Goal: Task Accomplishment & Management: Use online tool/utility

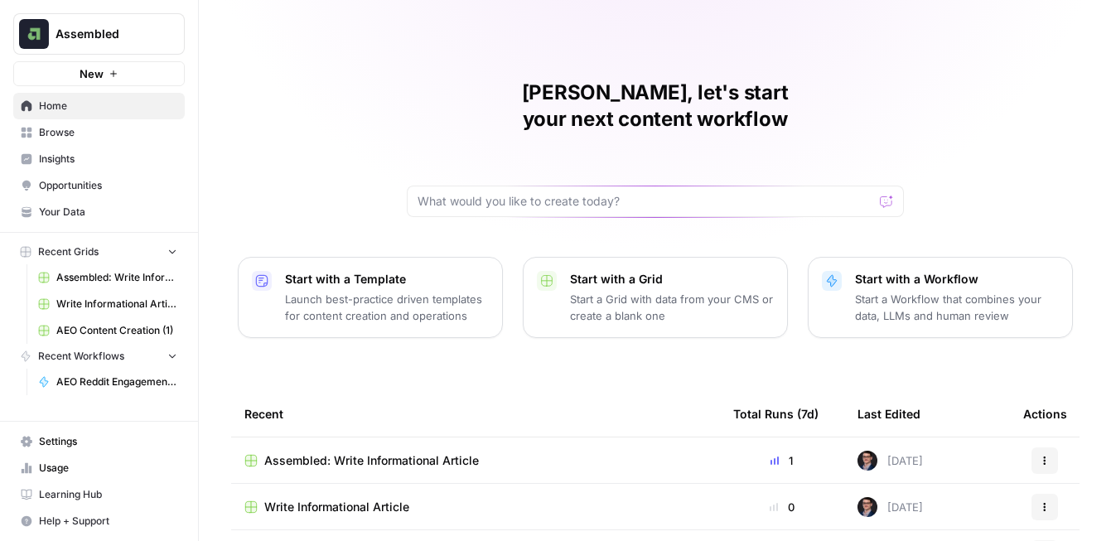
click at [144, 32] on span "Assembled" at bounding box center [106, 34] width 100 height 17
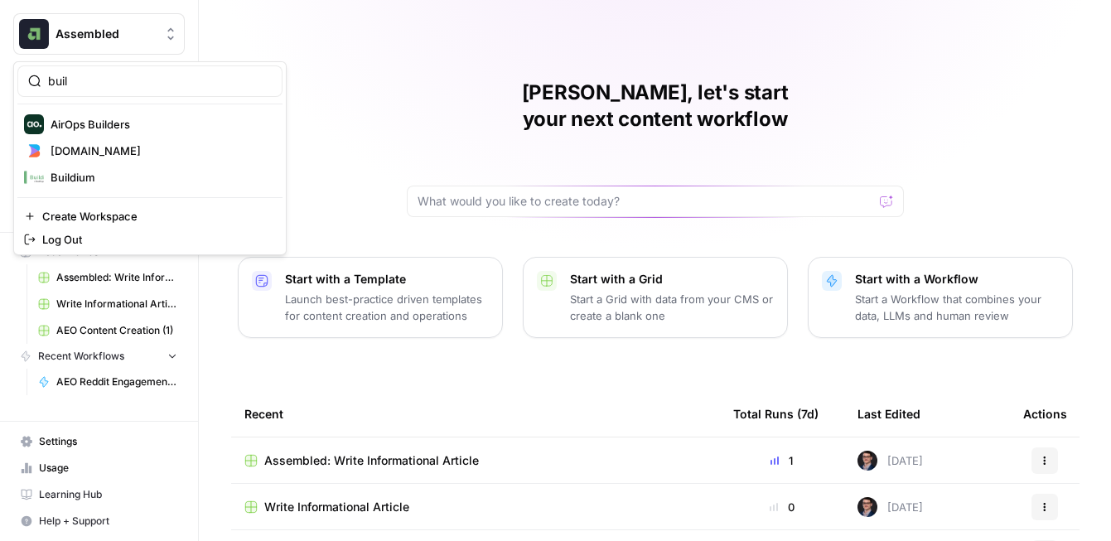
type input "buil"
click at [141, 140] on button "[DOMAIN_NAME]" at bounding box center [149, 151] width 265 height 27
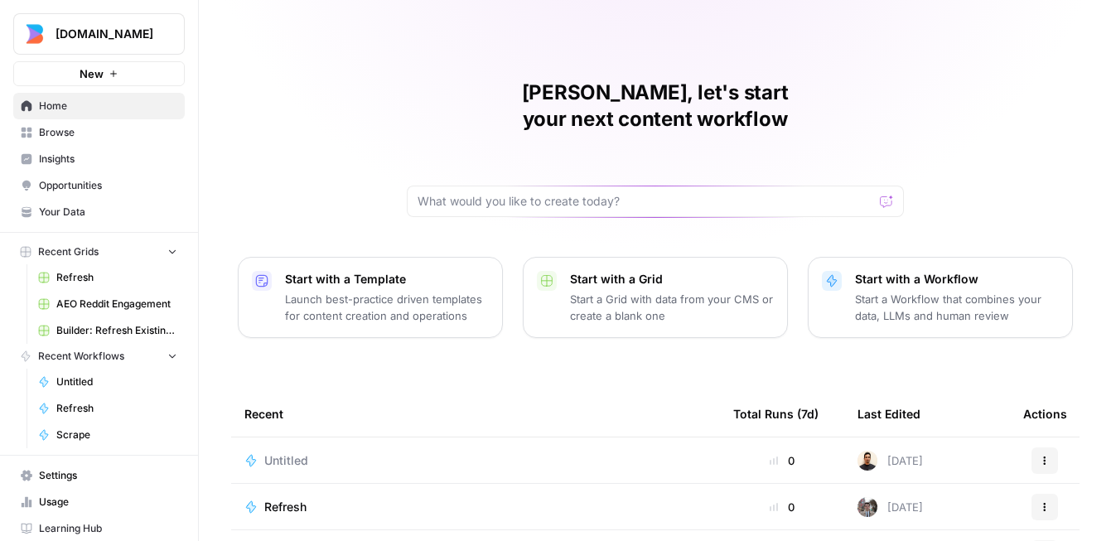
click at [60, 155] on span "Insights" at bounding box center [108, 159] width 138 height 15
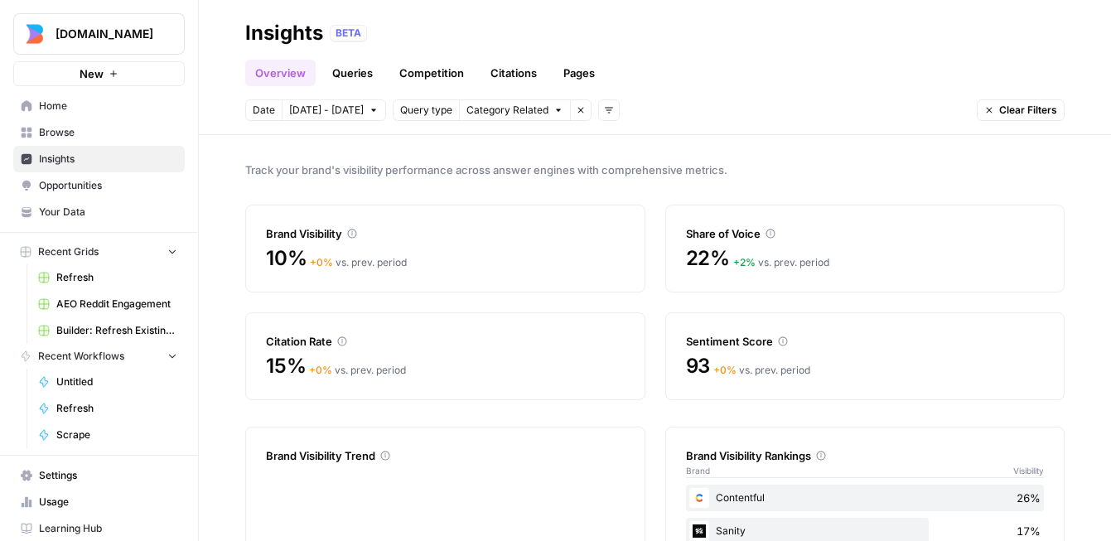
click at [200, 33] on icon "button" at bounding box center [201, 33] width 4 height 7
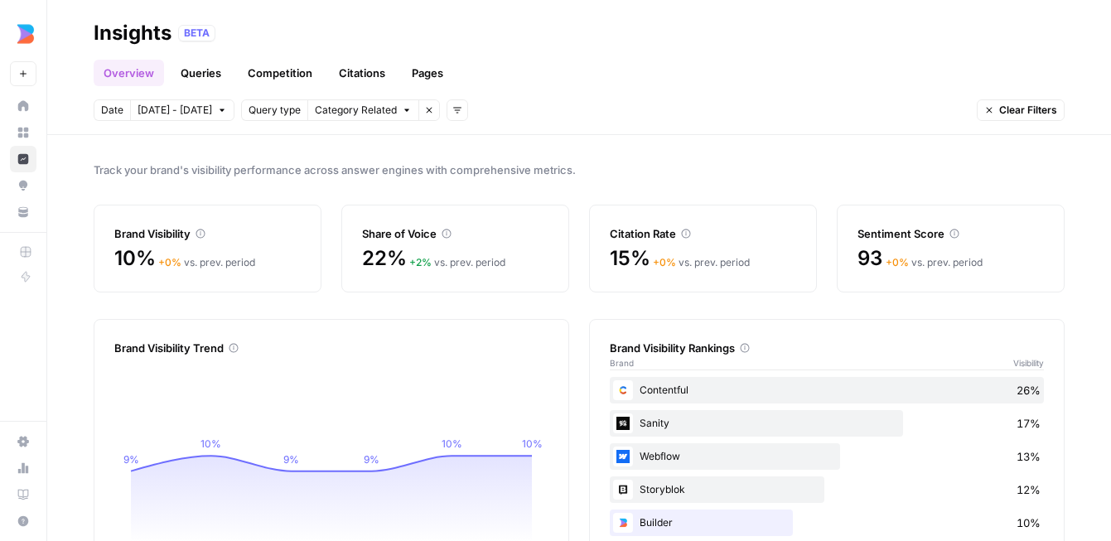
click at [190, 75] on link "Queries" at bounding box center [201, 73] width 60 height 27
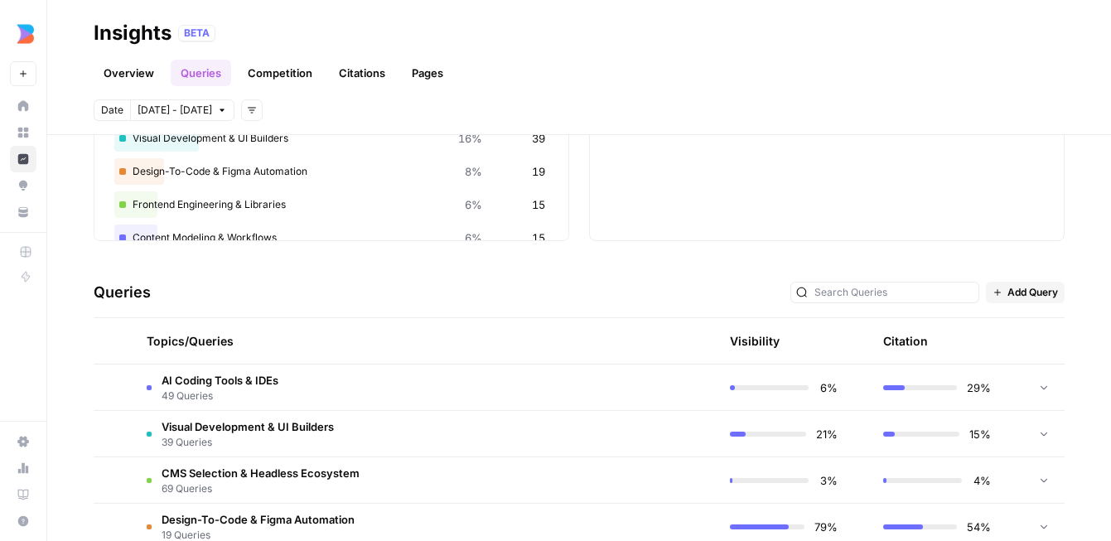
scroll to position [299, 0]
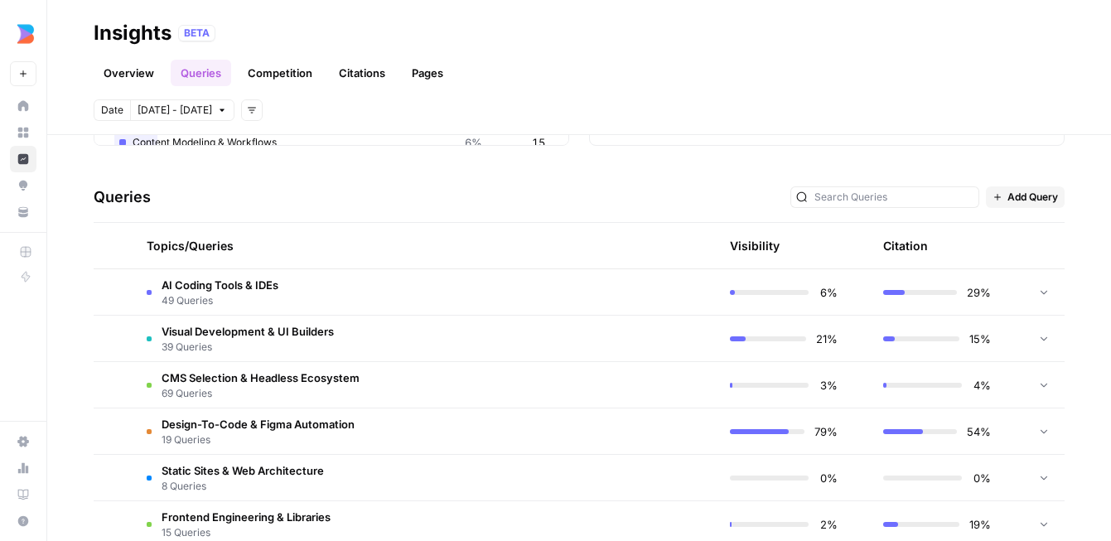
click at [335, 297] on td "AI Coding Tools & IDEs 49 Queries" at bounding box center [346, 292] width 426 height 46
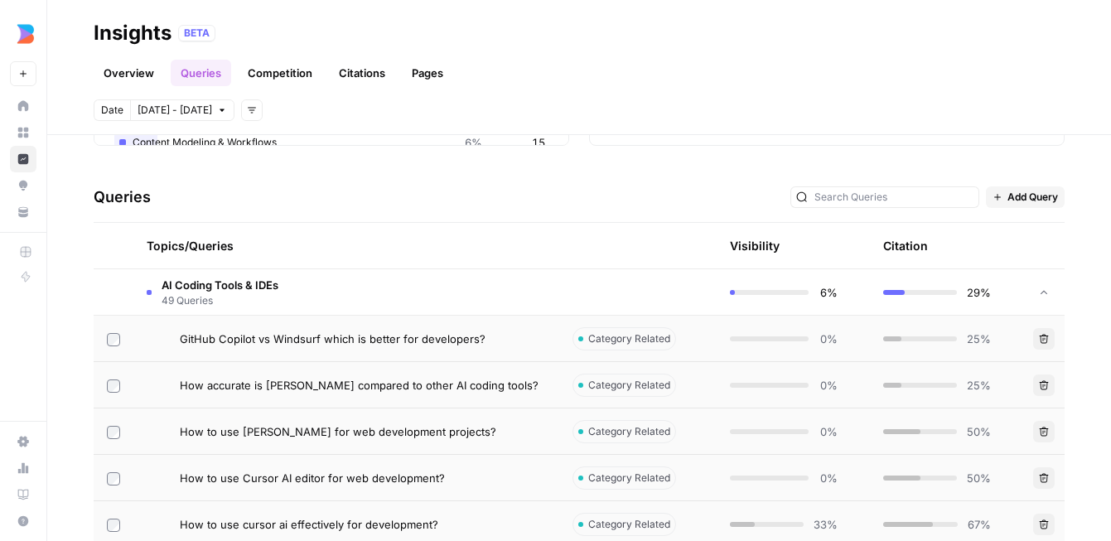
click at [320, 280] on td "AI Coding Tools & IDEs 49 Queries" at bounding box center [346, 292] width 426 height 46
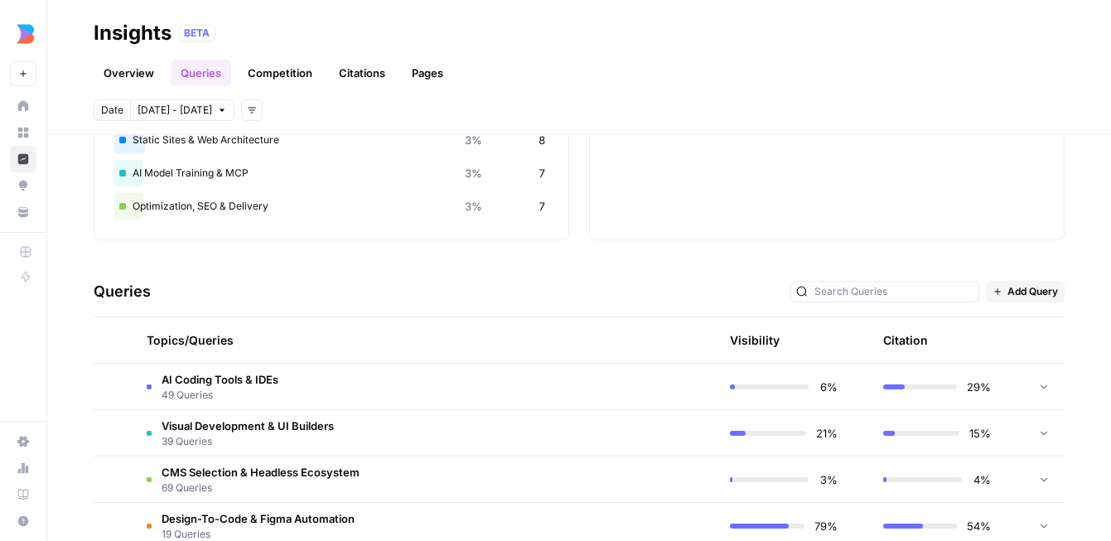
scroll to position [396, 0]
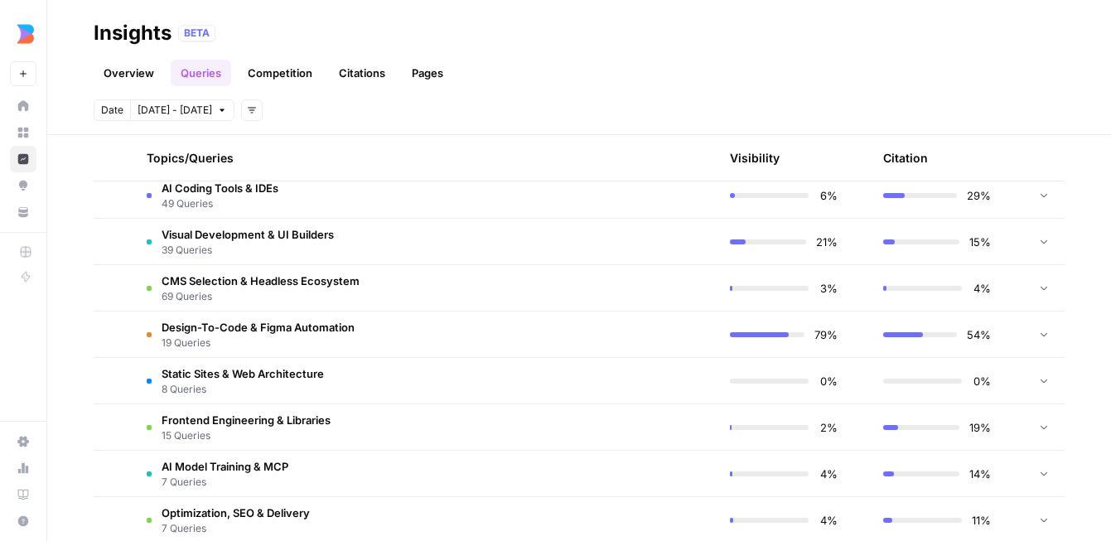
click at [278, 187] on span "AI Coding Tools & IDEs" at bounding box center [220, 188] width 117 height 17
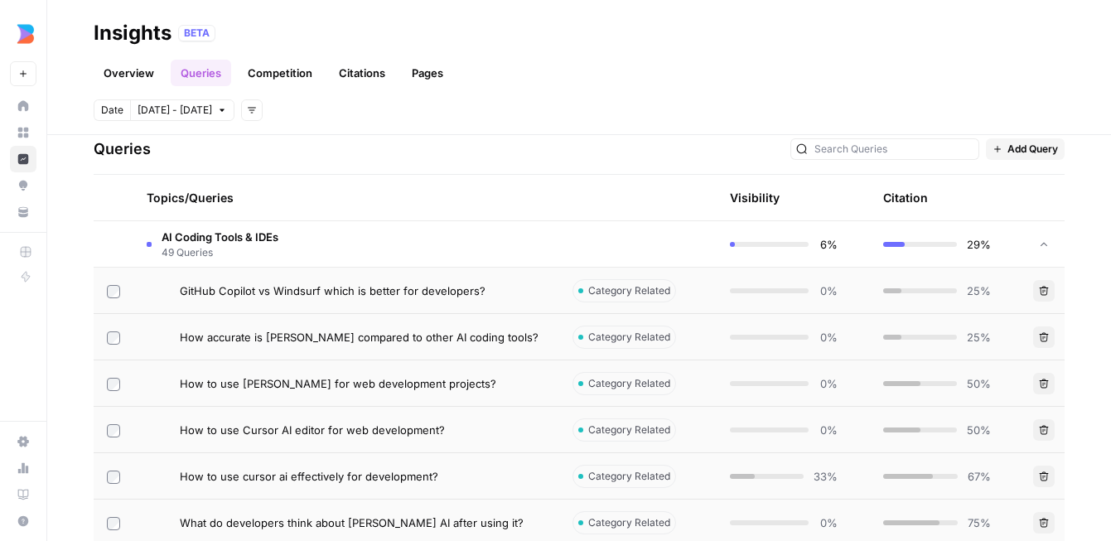
scroll to position [345, 0]
click at [432, 289] on span "GitHub Copilot vs Windsurf which is better for developers?" at bounding box center [333, 293] width 306 height 17
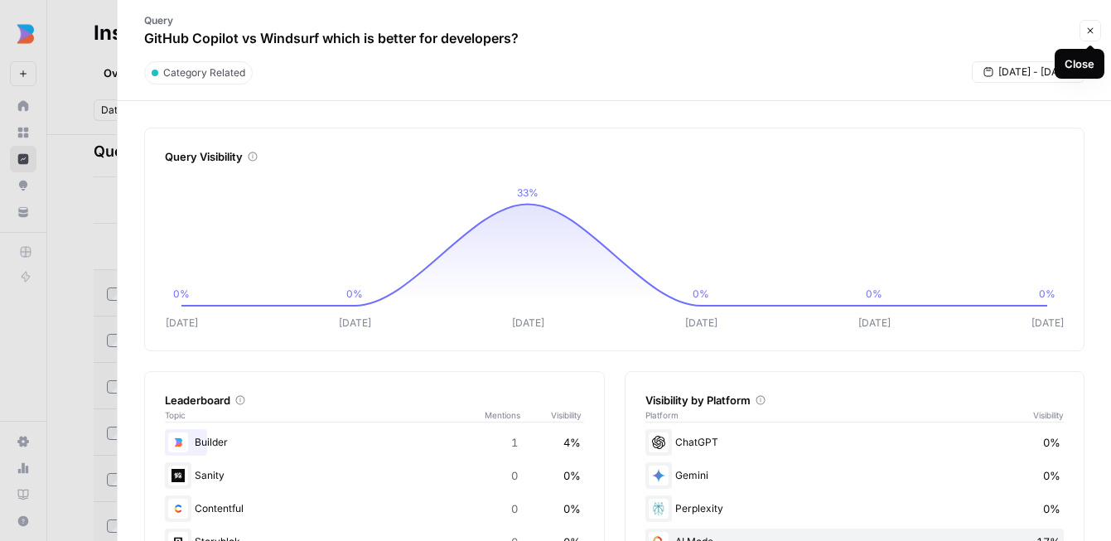
click at [1089, 36] on button "Close" at bounding box center [1090, 31] width 22 height 22
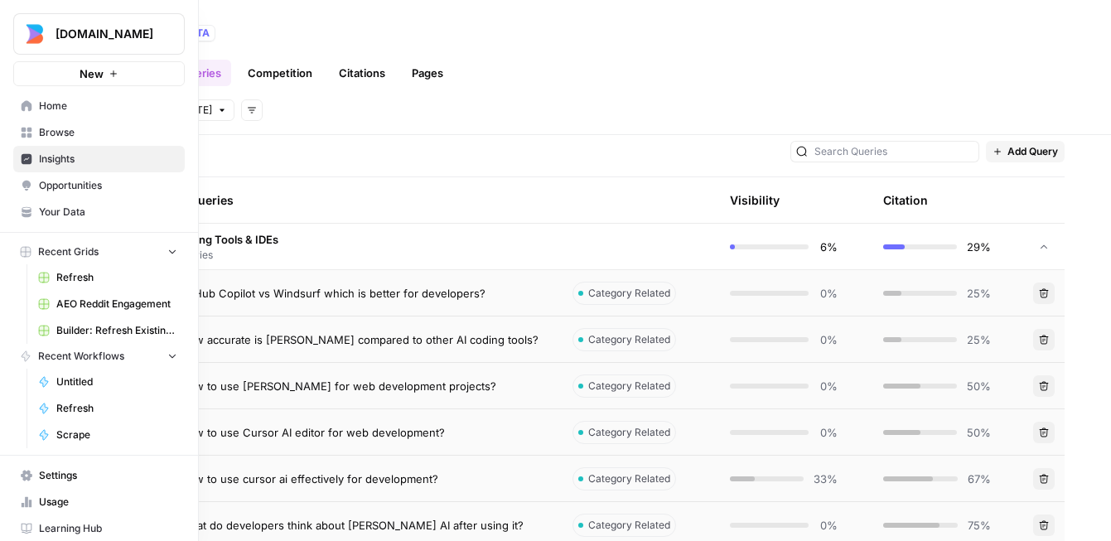
click at [31, 210] on icon at bounding box center [26, 210] width 9 height 7
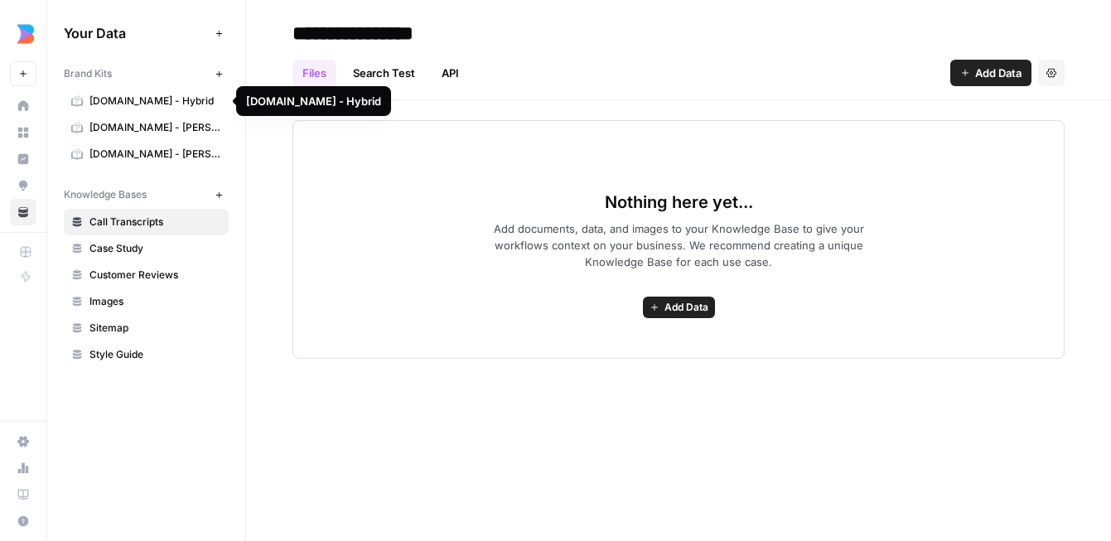
click at [177, 98] on span "[DOMAIN_NAME] - Hybrid" at bounding box center [155, 101] width 132 height 15
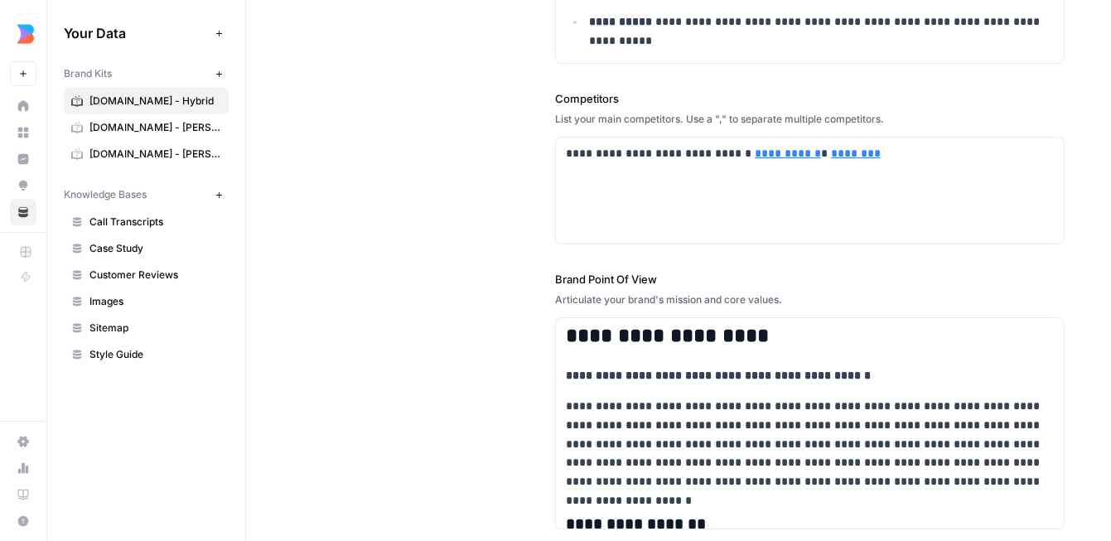
scroll to position [555, 0]
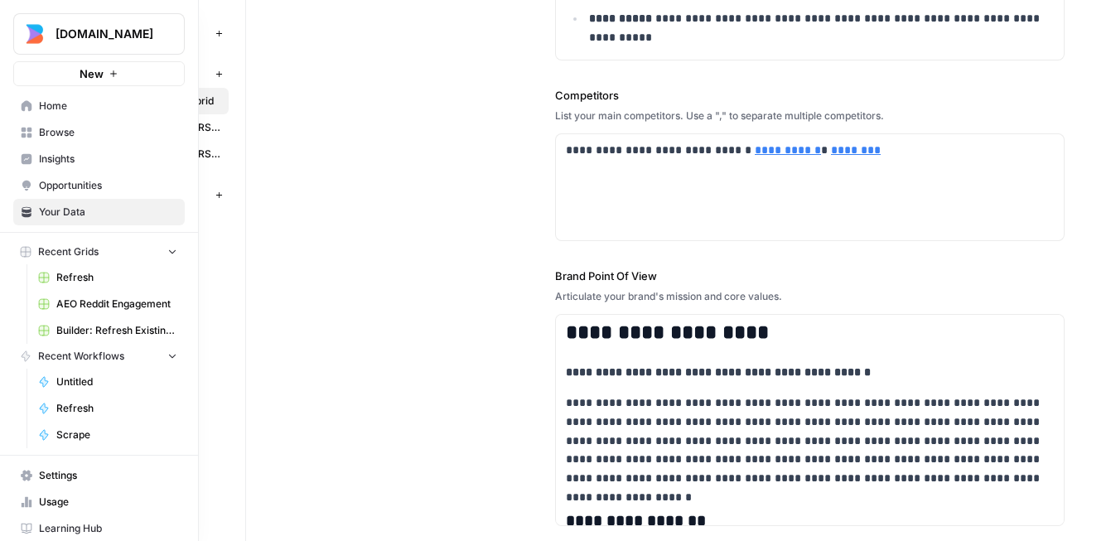
click at [41, 153] on span "Insights" at bounding box center [108, 159] width 138 height 15
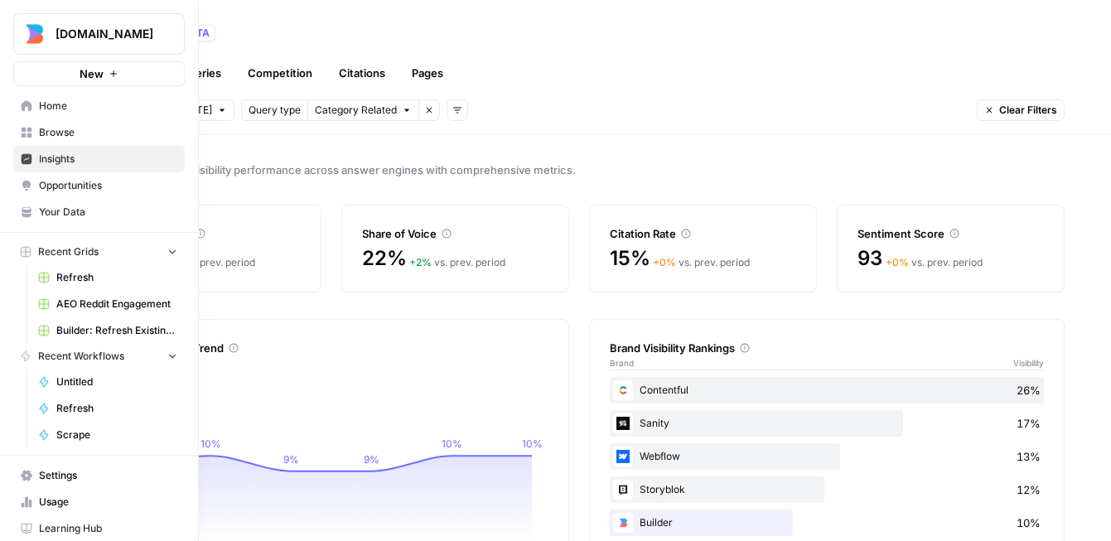
click at [85, 212] on span "Your Data" at bounding box center [108, 212] width 138 height 15
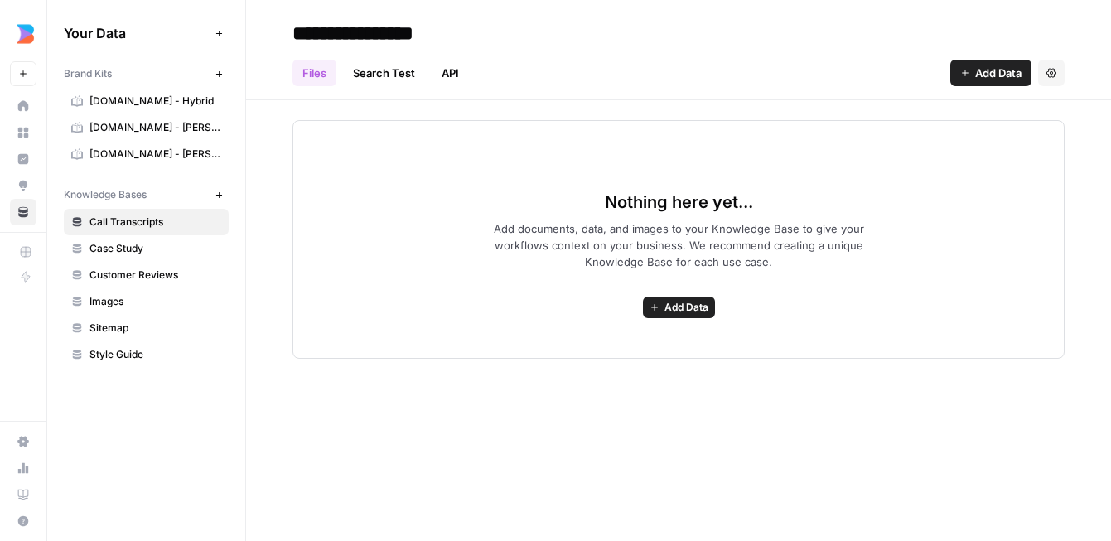
click at [135, 97] on span "[DOMAIN_NAME] - Hybrid" at bounding box center [155, 101] width 132 height 15
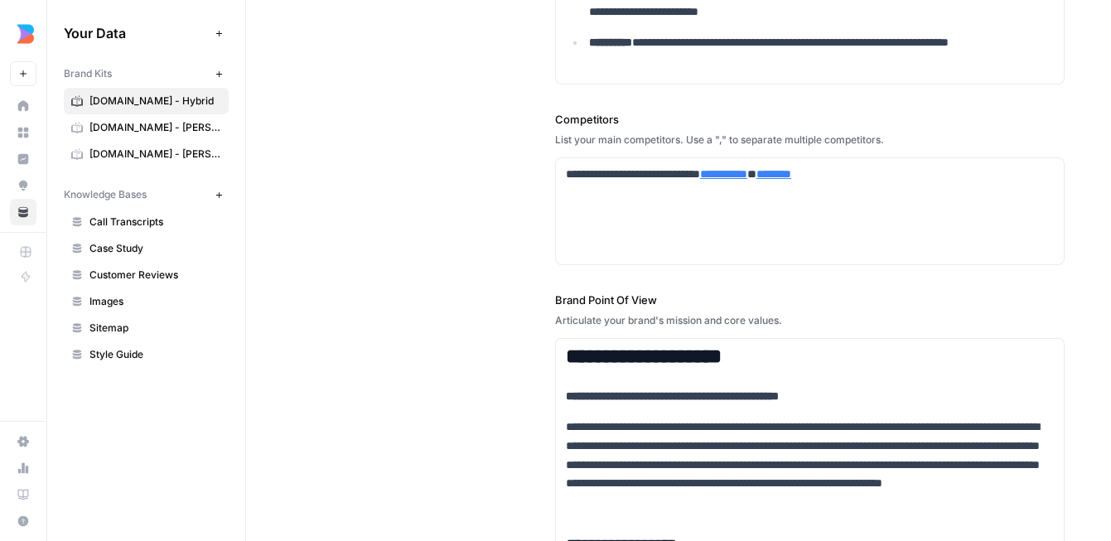
scroll to position [530, 0]
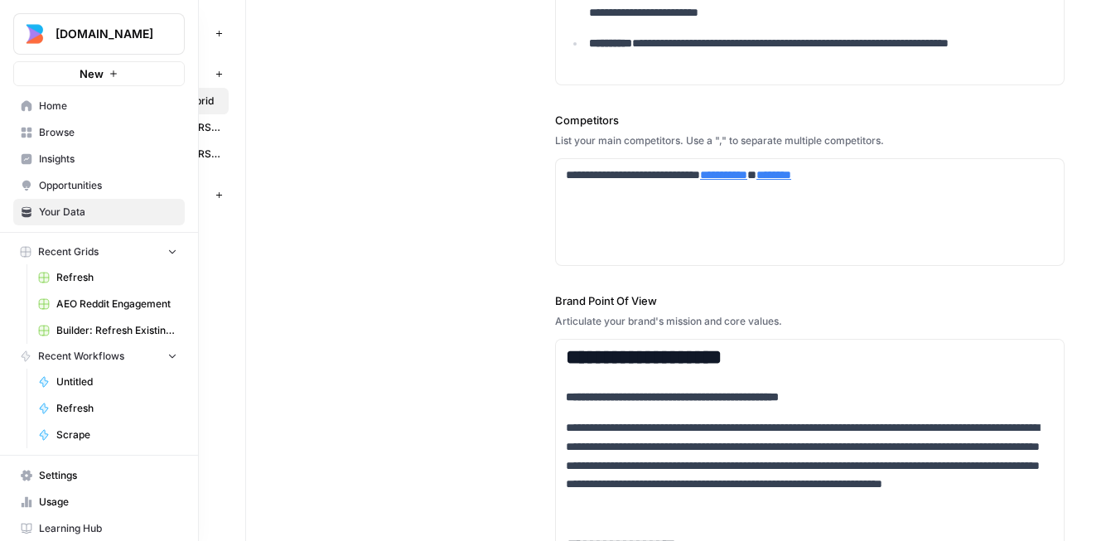
click at [31, 164] on icon at bounding box center [27, 159] width 12 height 12
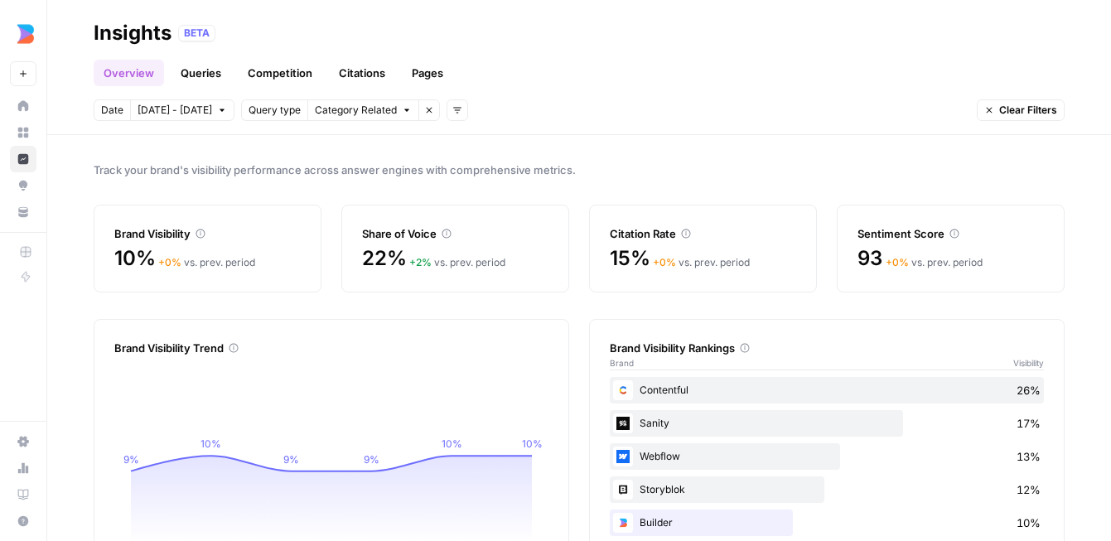
click at [215, 73] on link "Queries" at bounding box center [201, 73] width 60 height 27
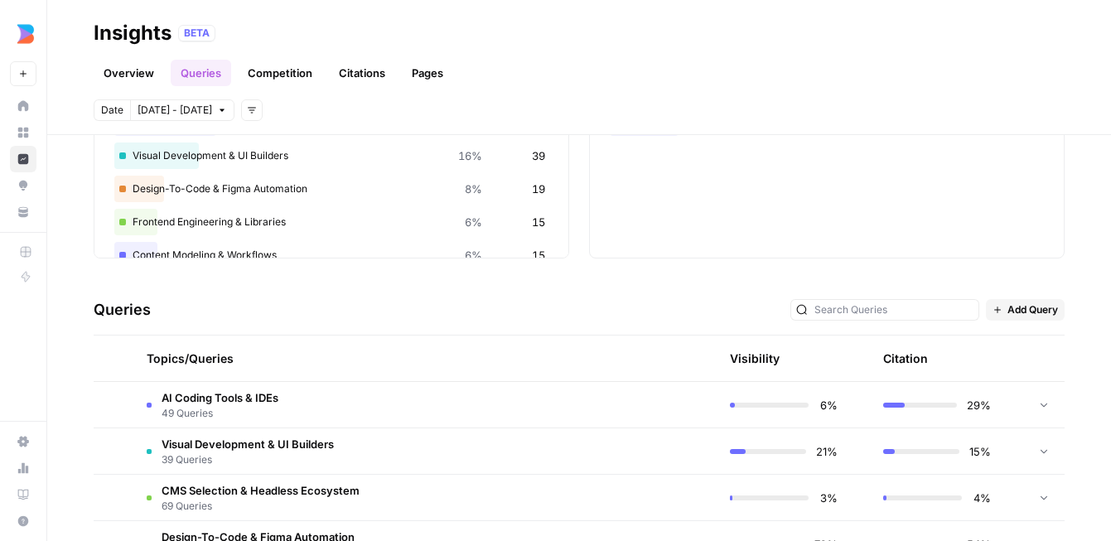
scroll to position [187, 0]
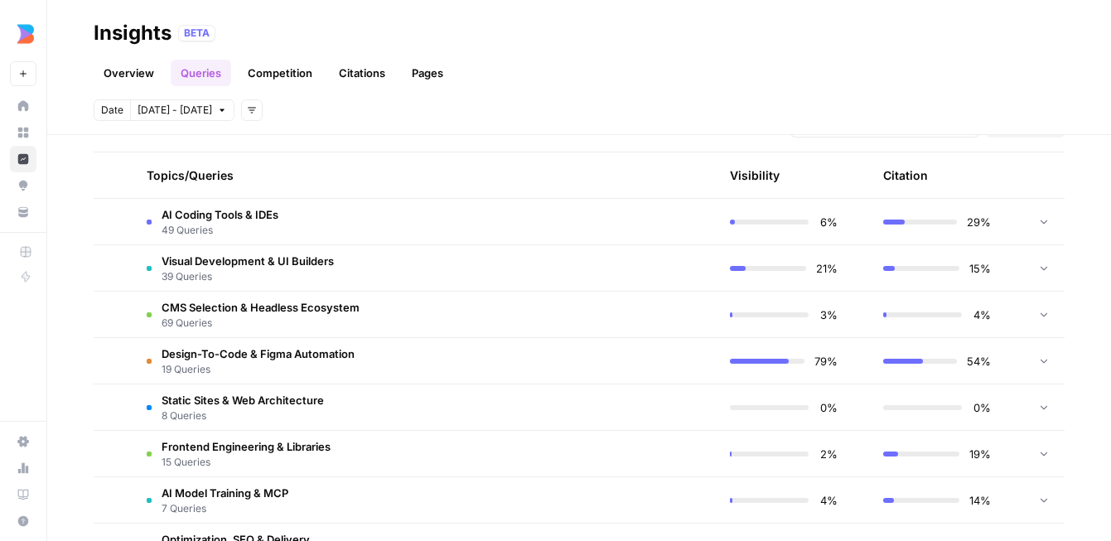
click at [336, 299] on span "CMS Selection & Headless Ecosystem" at bounding box center [261, 307] width 198 height 17
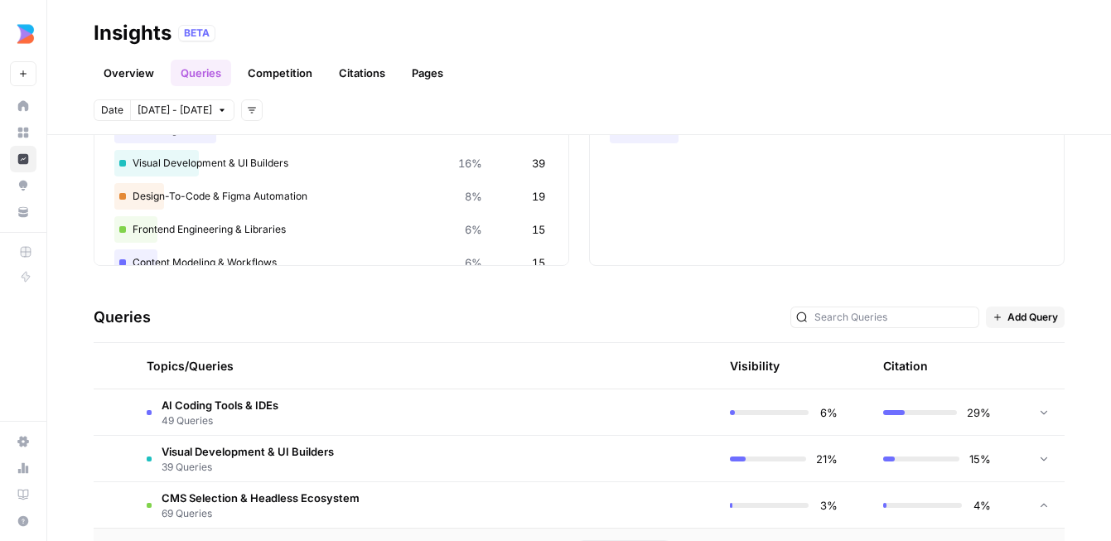
scroll to position [191, 0]
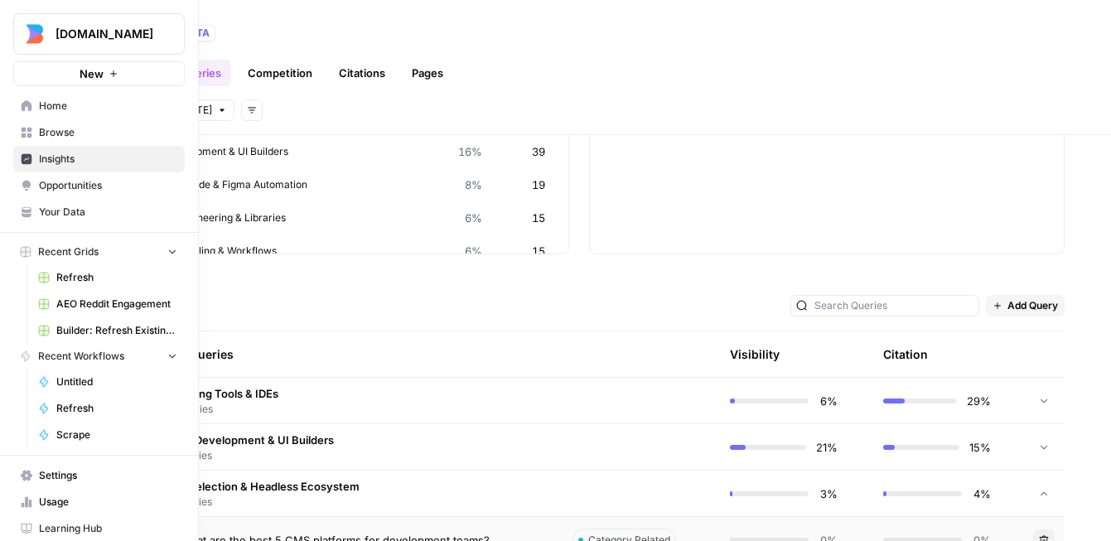
click at [27, 208] on icon at bounding box center [27, 212] width 12 height 12
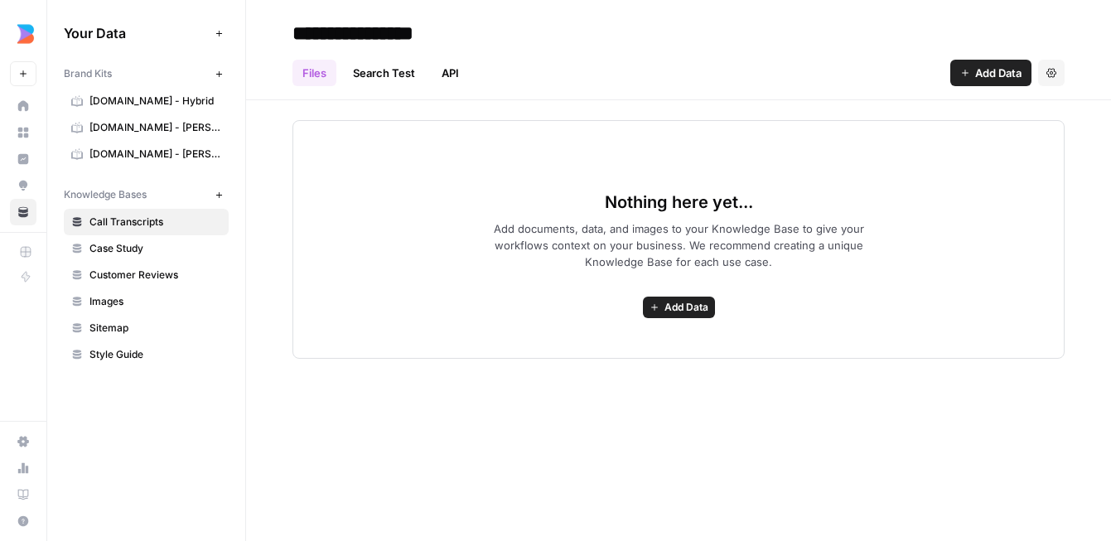
click at [167, 98] on span "[DOMAIN_NAME] - Hybrid" at bounding box center [155, 101] width 132 height 15
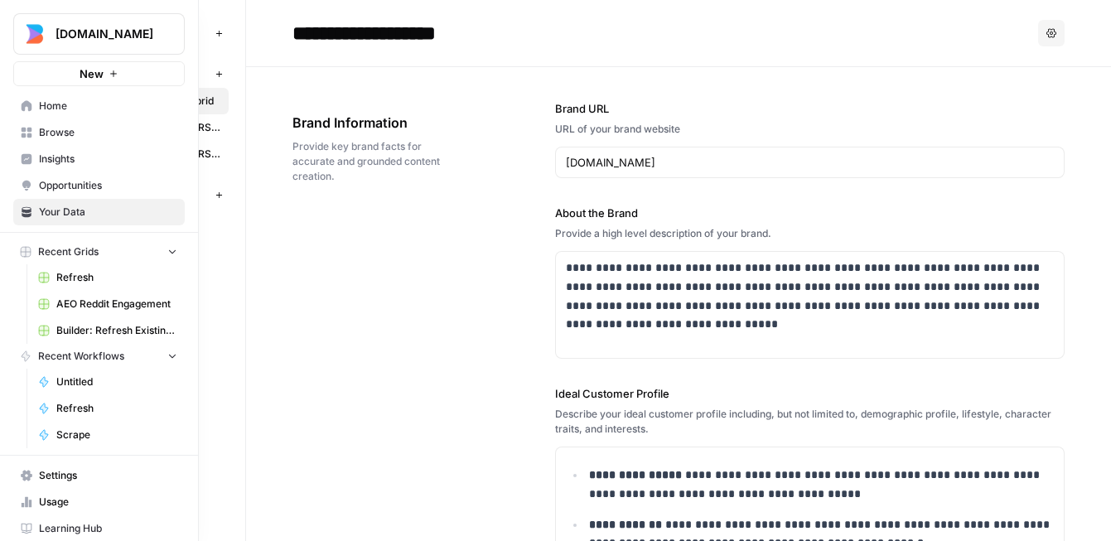
click at [29, 162] on icon at bounding box center [27, 159] width 11 height 11
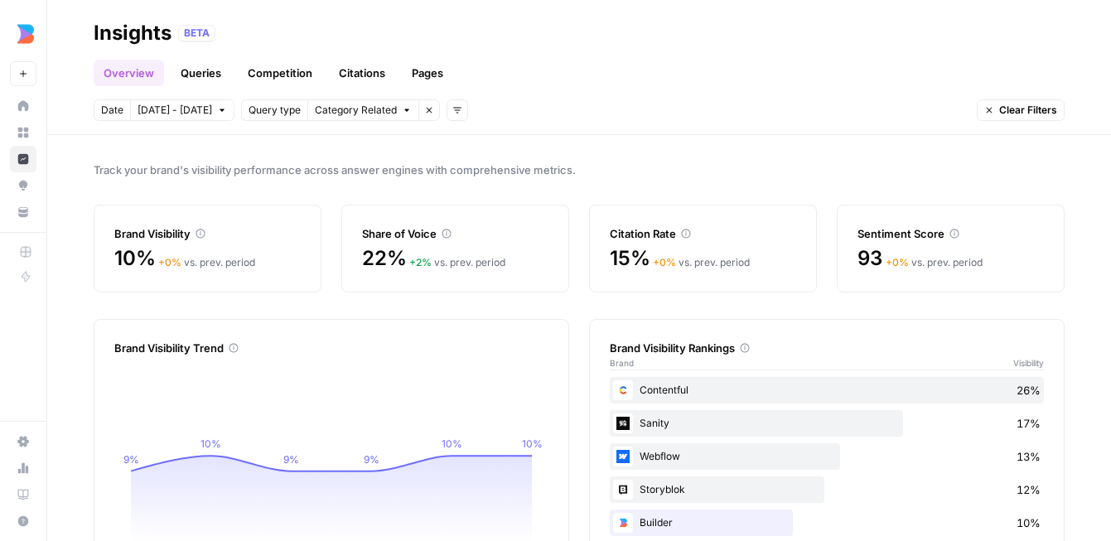
click at [205, 71] on link "Queries" at bounding box center [201, 73] width 60 height 27
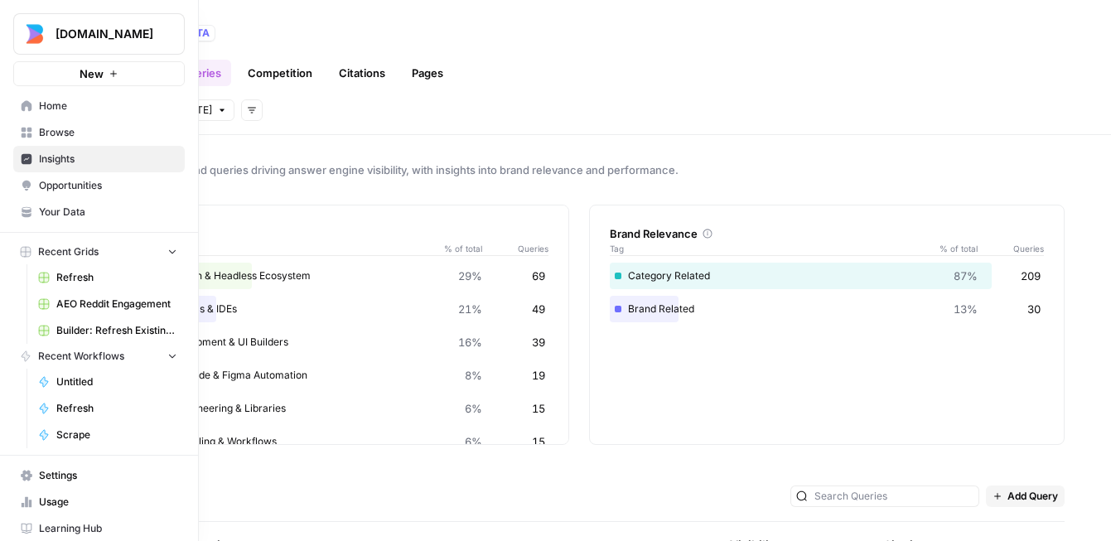
click at [46, 218] on span "Your Data" at bounding box center [108, 212] width 138 height 15
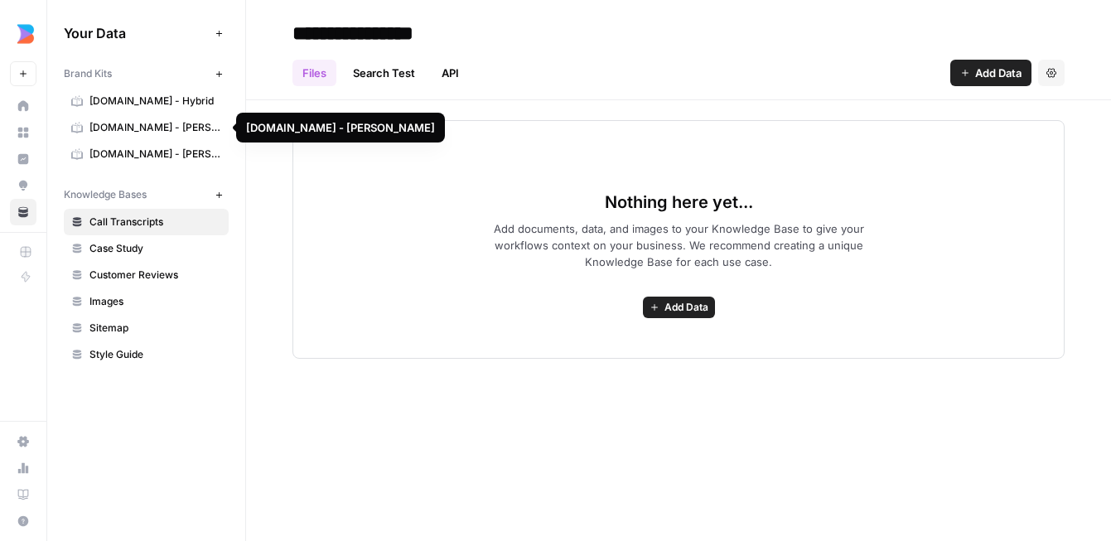
click at [91, 107] on span "[DOMAIN_NAME] - Hybrid" at bounding box center [155, 101] width 132 height 15
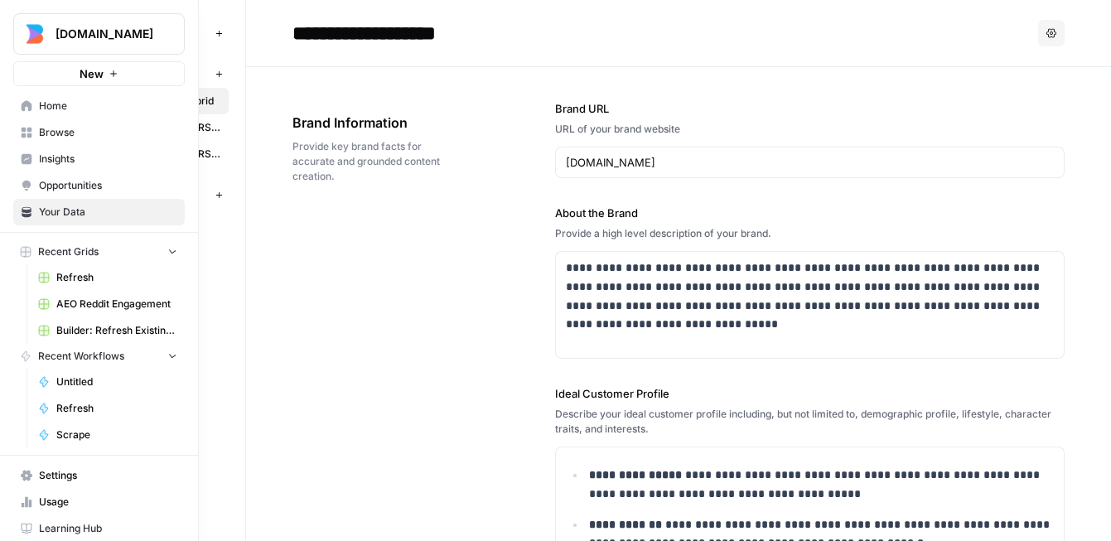
click at [27, 136] on icon at bounding box center [27, 133] width 12 height 12
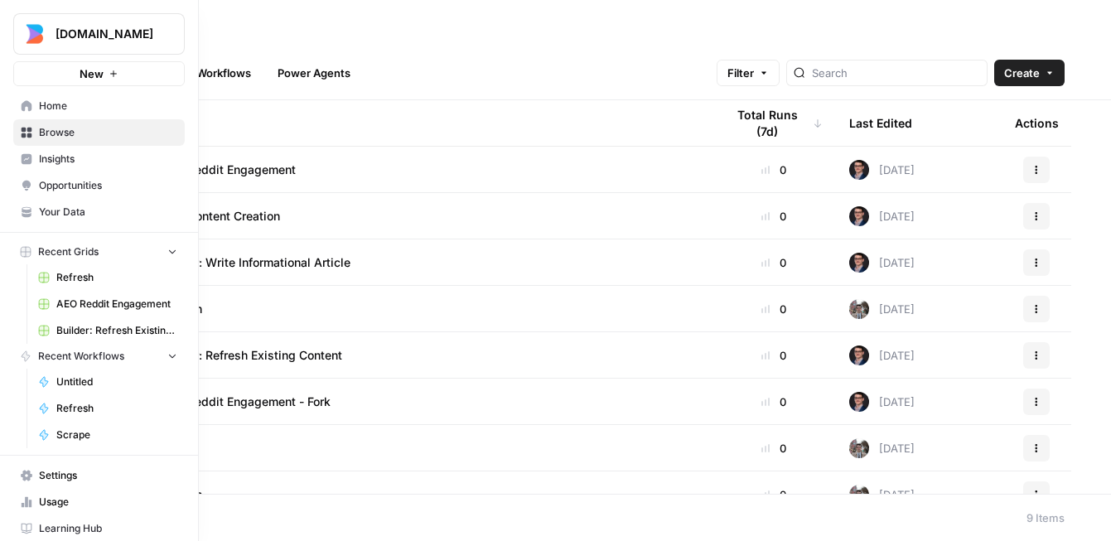
click at [24, 162] on icon at bounding box center [27, 159] width 11 height 11
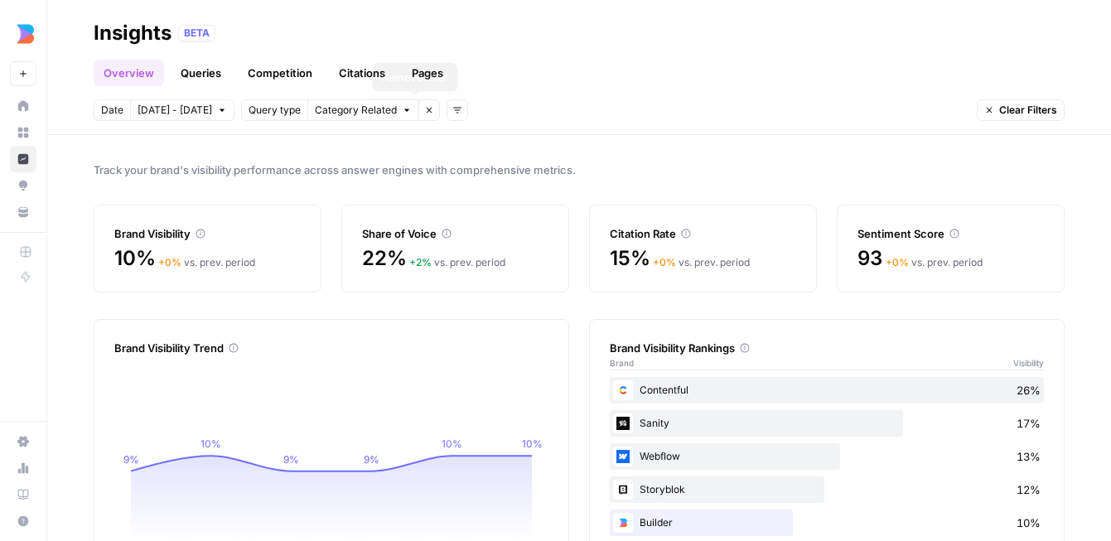
click at [386, 108] on button "Category Related" at bounding box center [363, 110] width 112 height 22
click at [582, 128] on header "Insights BETA Overview Queries Competition Citations Pages Date [DATE] - [DATE]…" at bounding box center [579, 67] width 1064 height 135
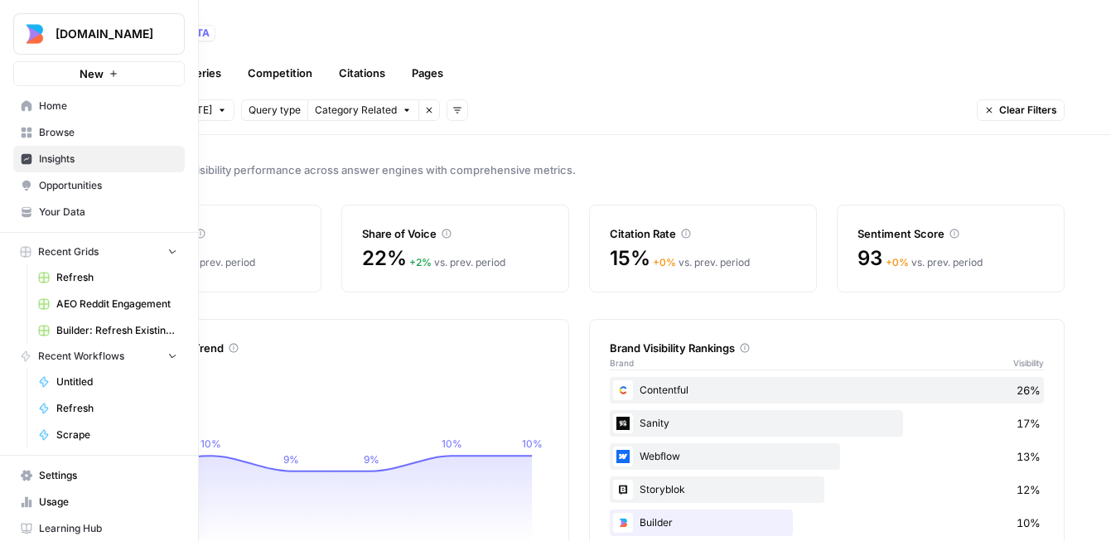
click at [25, 208] on icon at bounding box center [27, 212] width 12 height 12
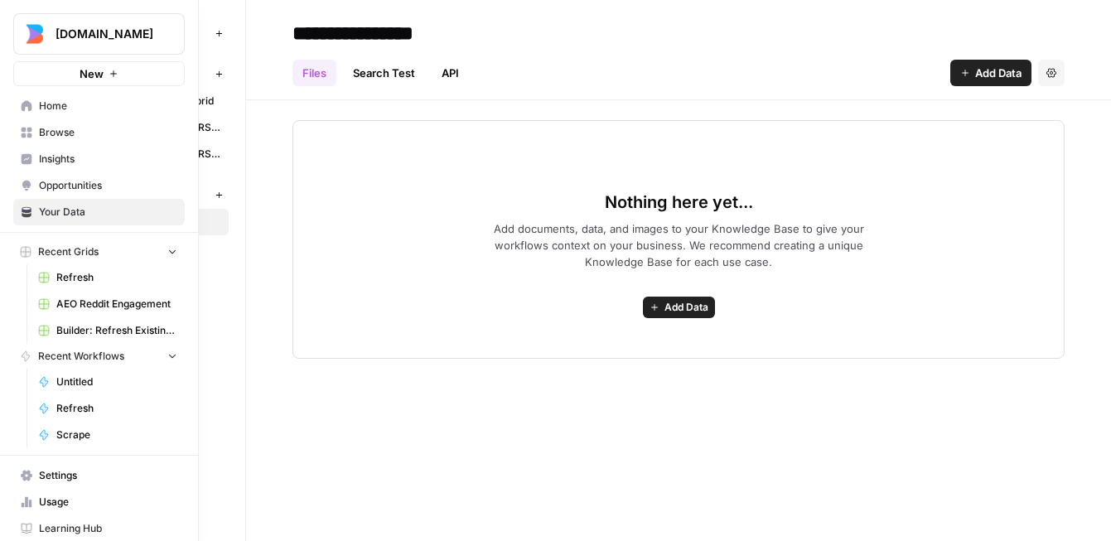
click at [31, 157] on link "Insights" at bounding box center [98, 159] width 171 height 27
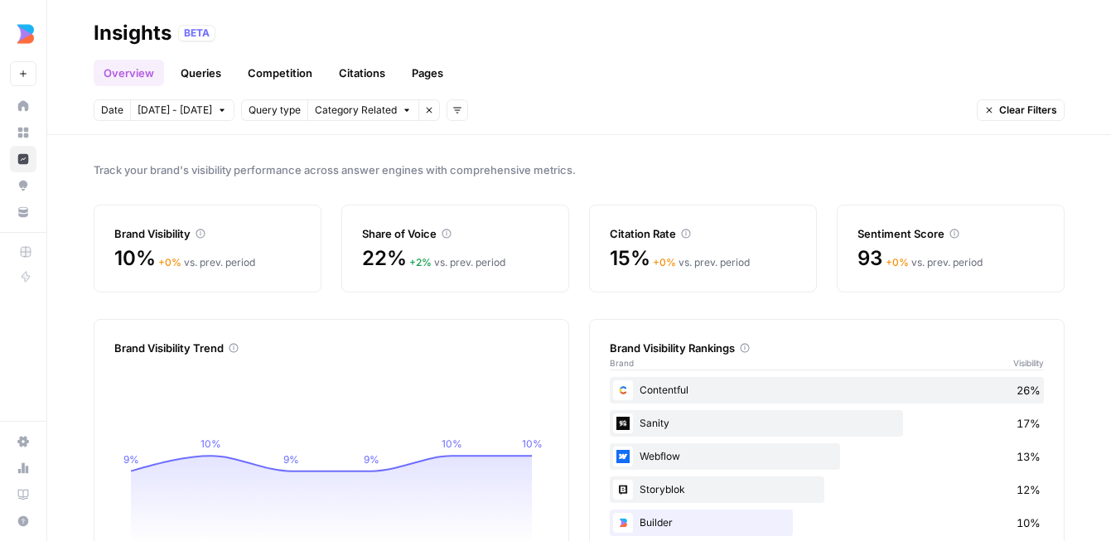
click at [384, 104] on button "Category Related" at bounding box center [363, 110] width 112 height 22
click at [499, 113] on div "Date [DATE] - [DATE] Query type Category Related Remove filter Add filters Clea…" at bounding box center [579, 110] width 971 height 22
click at [216, 72] on link "Queries" at bounding box center [201, 73] width 60 height 27
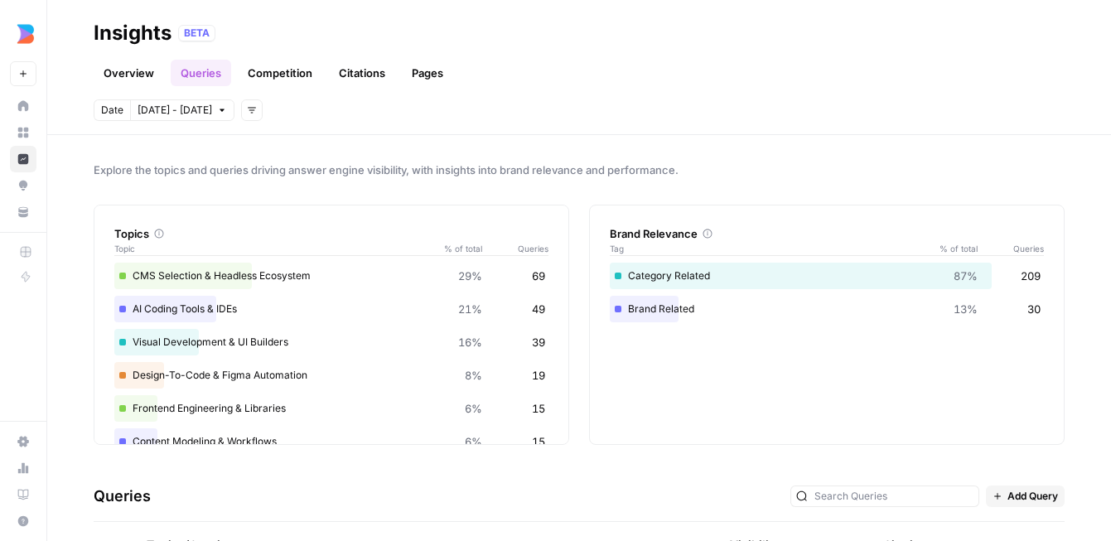
scroll to position [163, 0]
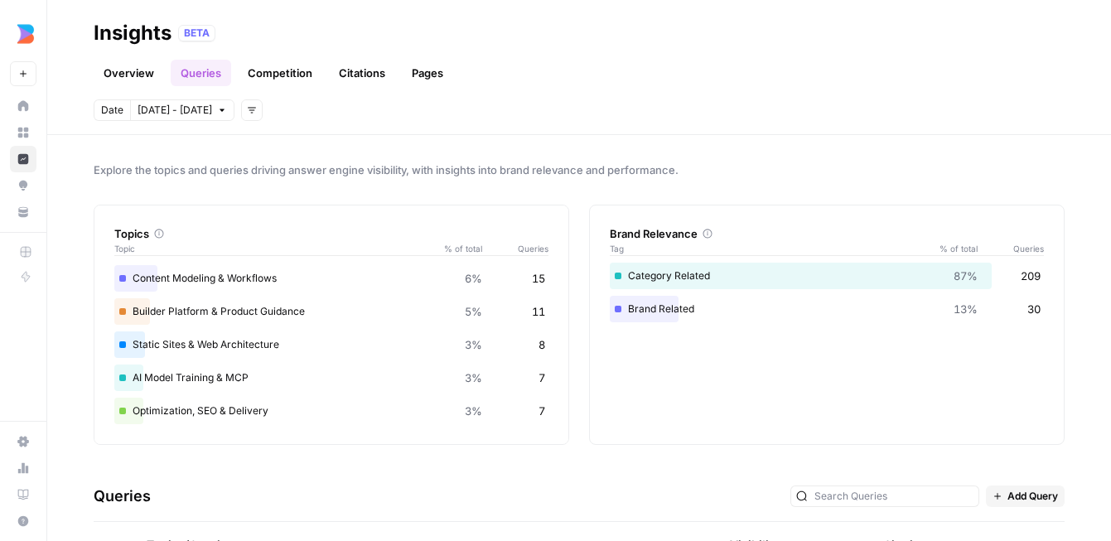
click at [267, 77] on link "Competition" at bounding box center [280, 73] width 85 height 27
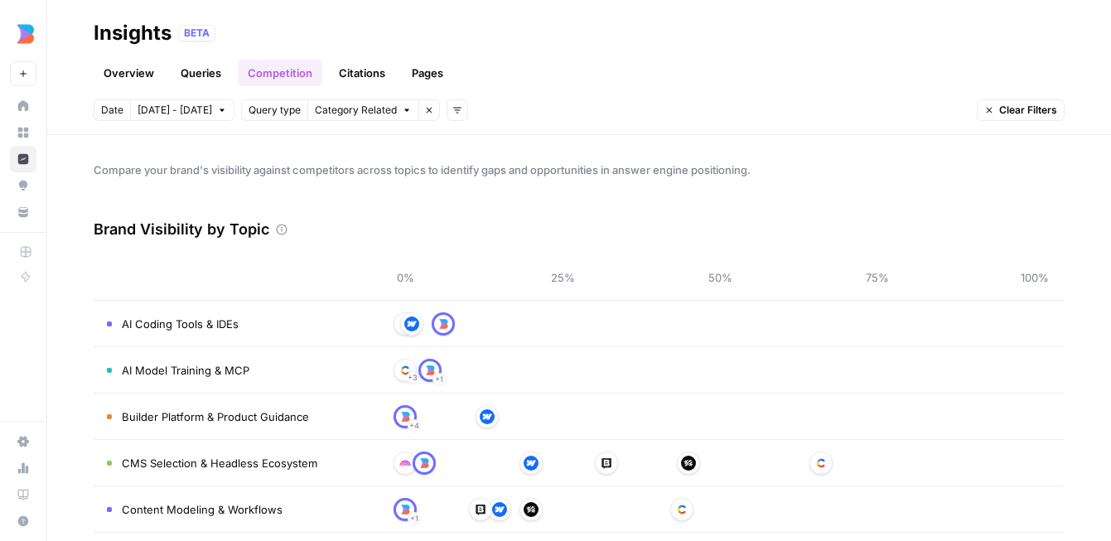
click at [367, 76] on link "Citations" at bounding box center [362, 73] width 66 height 27
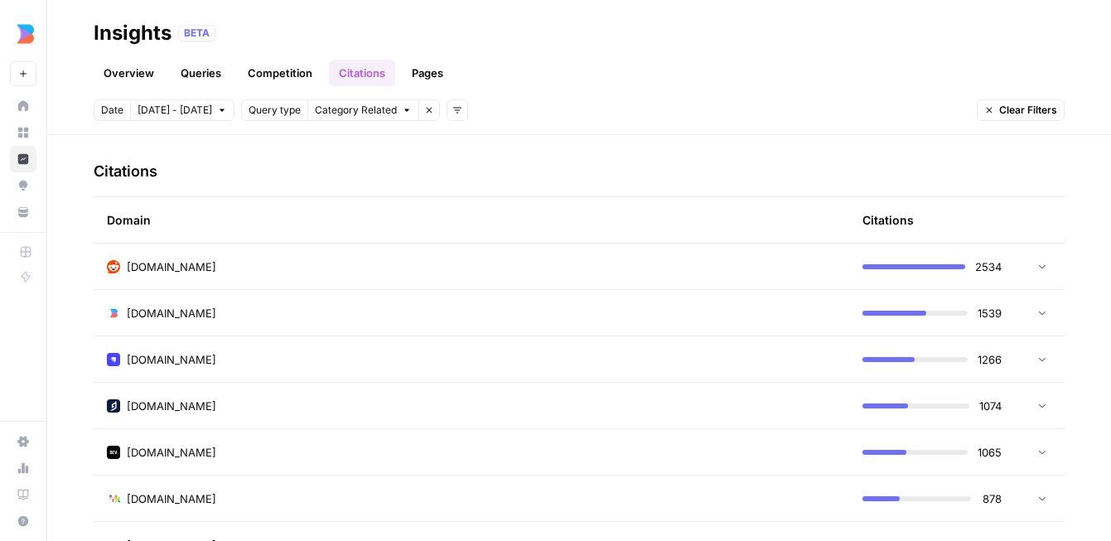
scroll to position [373, 0]
click at [337, 254] on td "[DOMAIN_NAME]" at bounding box center [472, 268] width 756 height 46
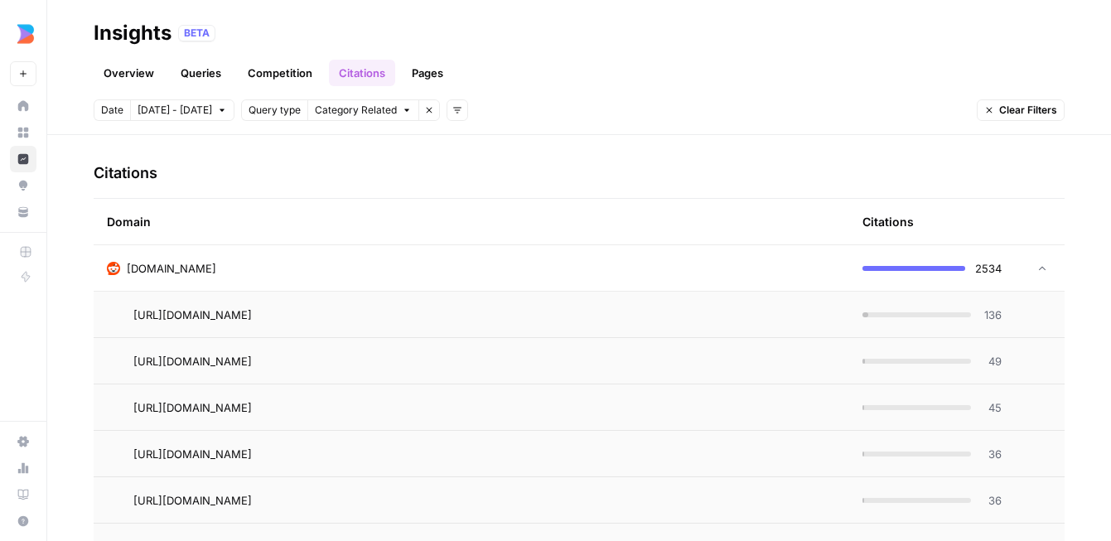
click at [337, 254] on td "[DOMAIN_NAME]" at bounding box center [472, 268] width 756 height 46
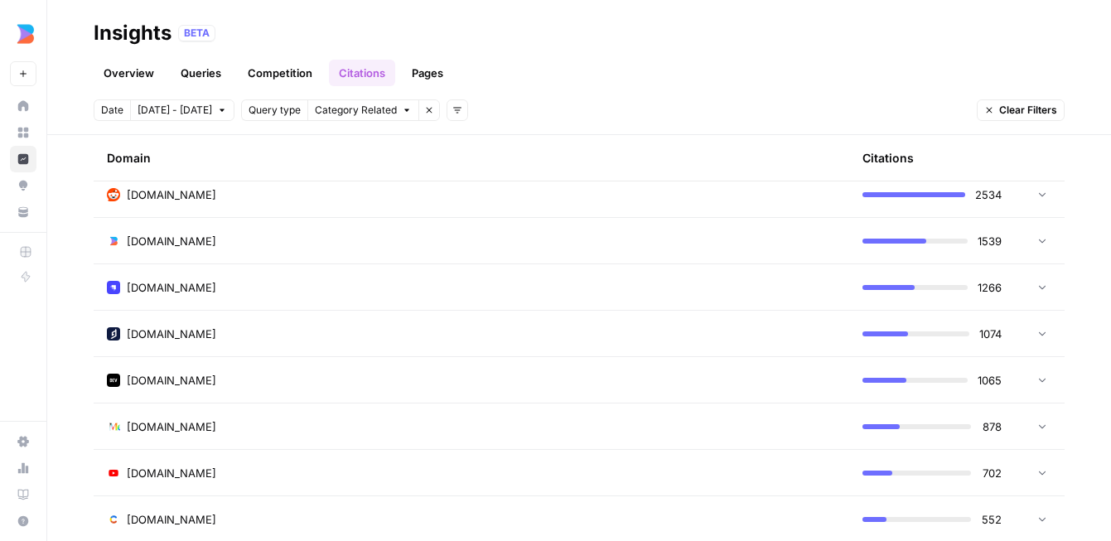
scroll to position [505, 0]
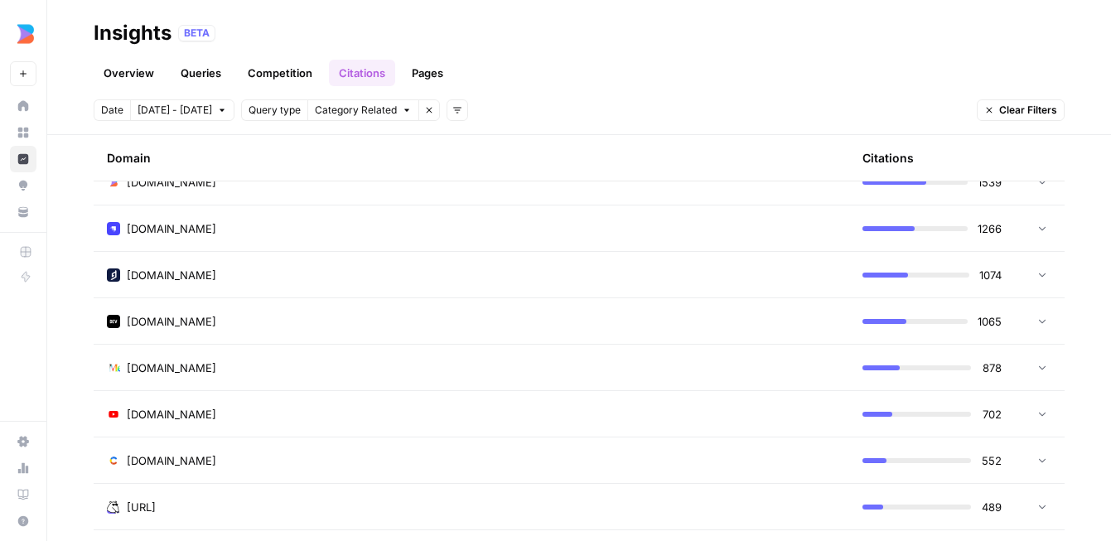
click at [265, 230] on div "[DOMAIN_NAME]" at bounding box center [471, 228] width 729 height 17
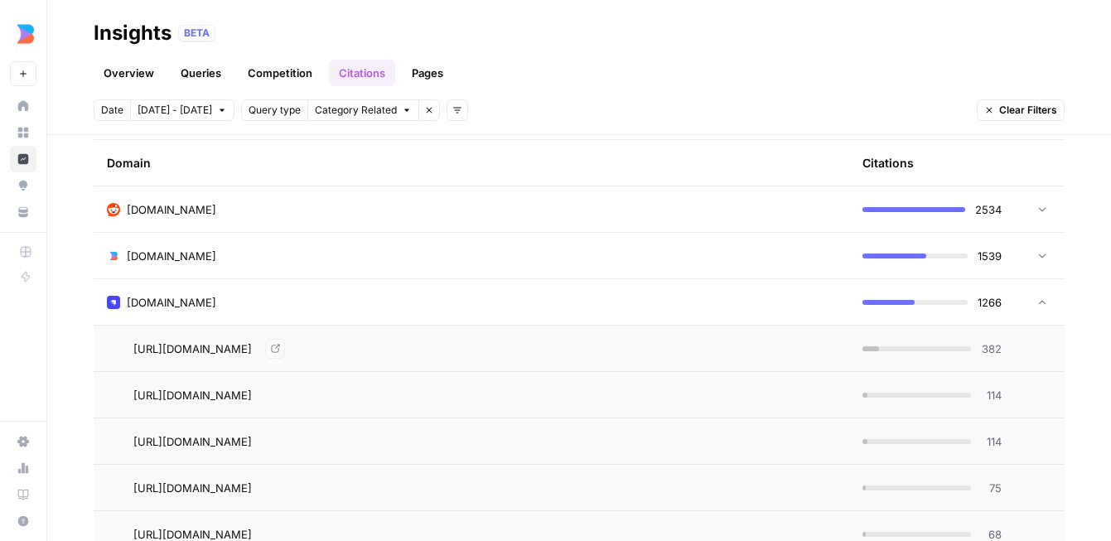
scroll to position [389, 0]
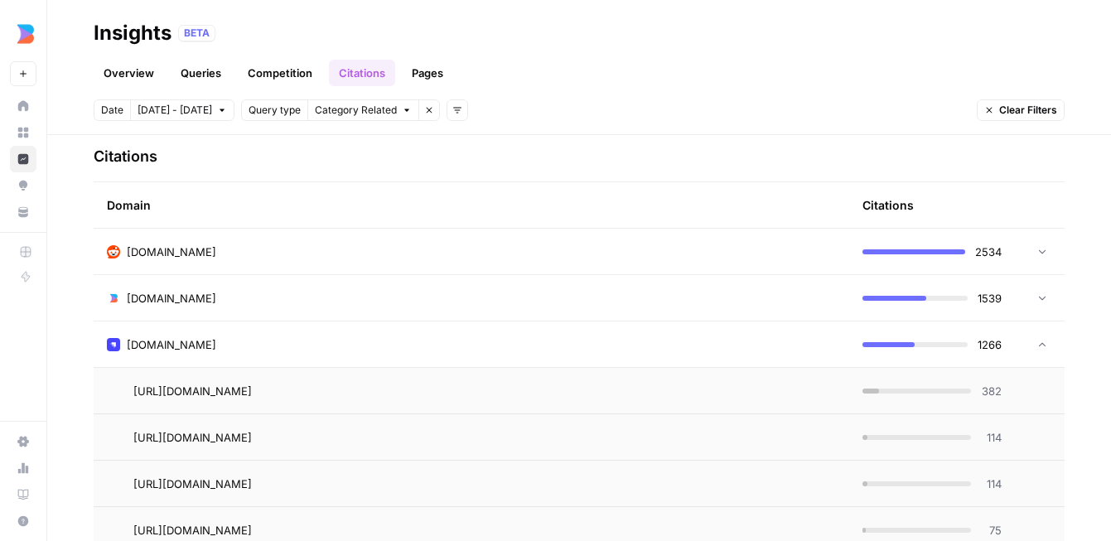
click at [236, 339] on div "[DOMAIN_NAME]" at bounding box center [471, 344] width 729 height 17
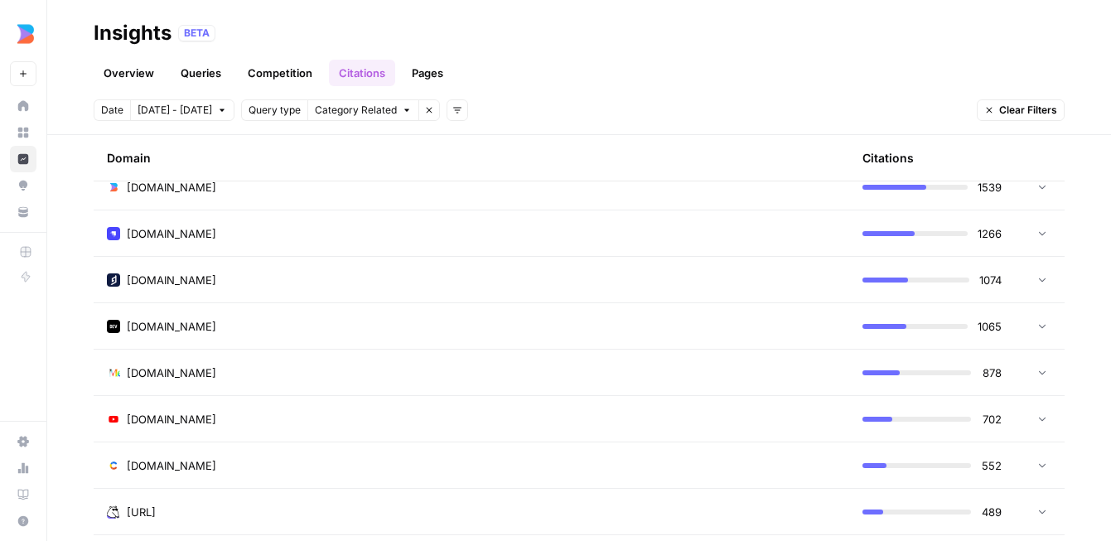
scroll to position [503, 0]
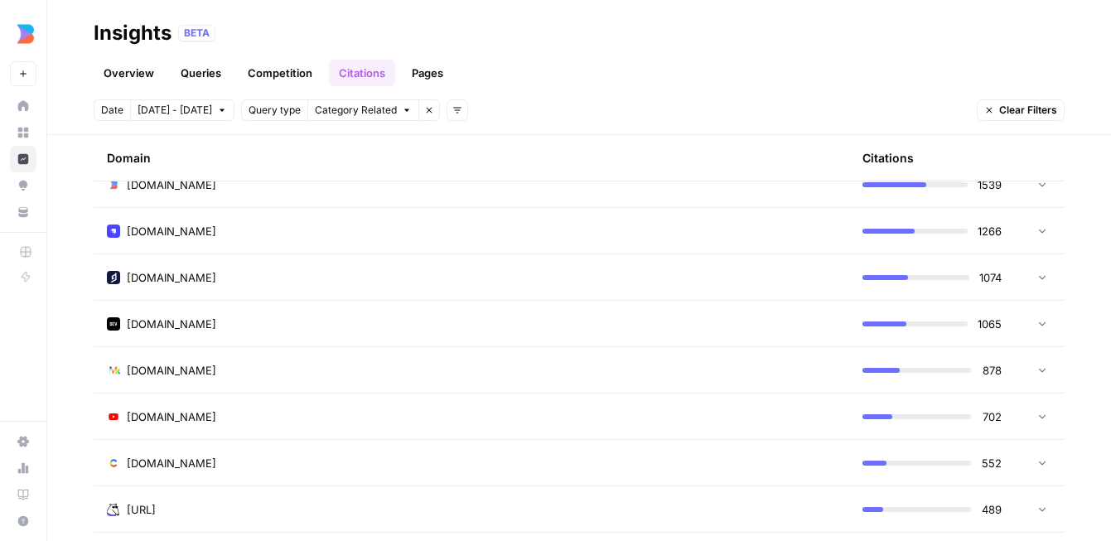
click at [432, 75] on link "Pages" at bounding box center [427, 73] width 51 height 27
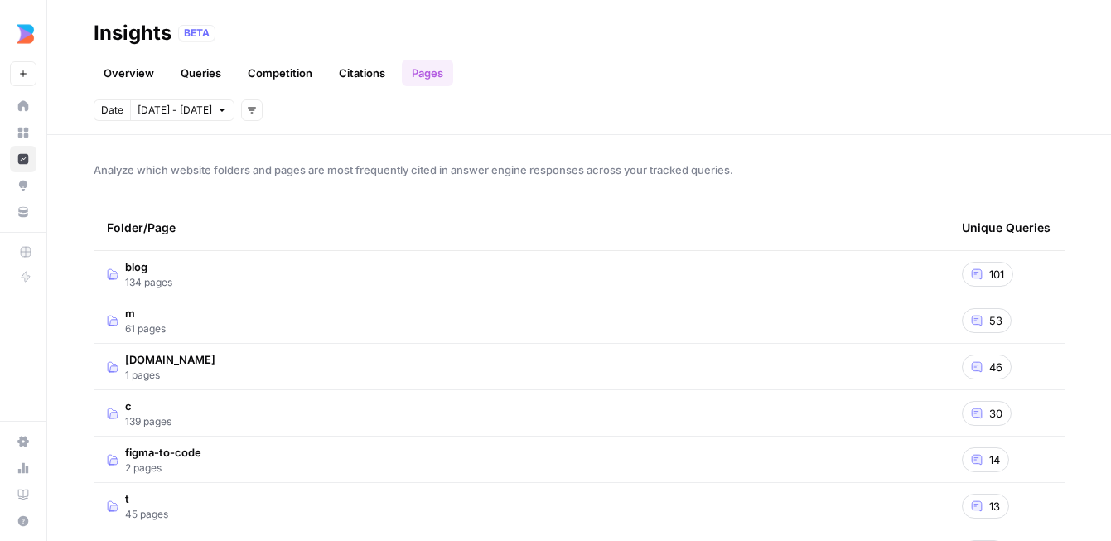
click at [297, 272] on td "blog 134 pages" at bounding box center [521, 274] width 855 height 46
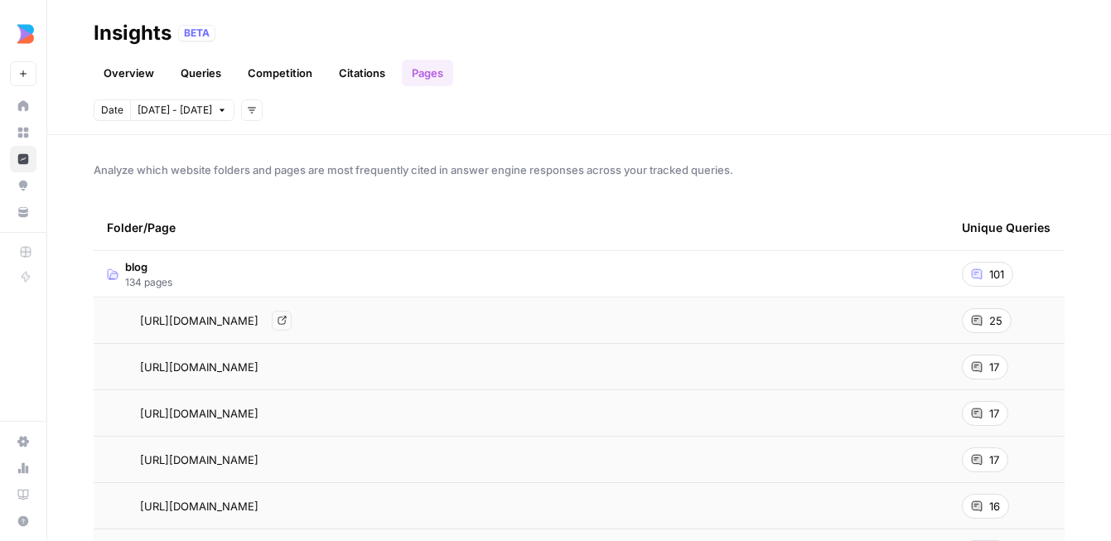
click at [286, 323] on icon "Go to page https://www.builder.io/blog/best-ai-coding-tools-2025" at bounding box center [282, 320] width 8 height 8
click at [659, 111] on div "Date [DATE] - [DATE] Add filters" at bounding box center [579, 110] width 971 height 22
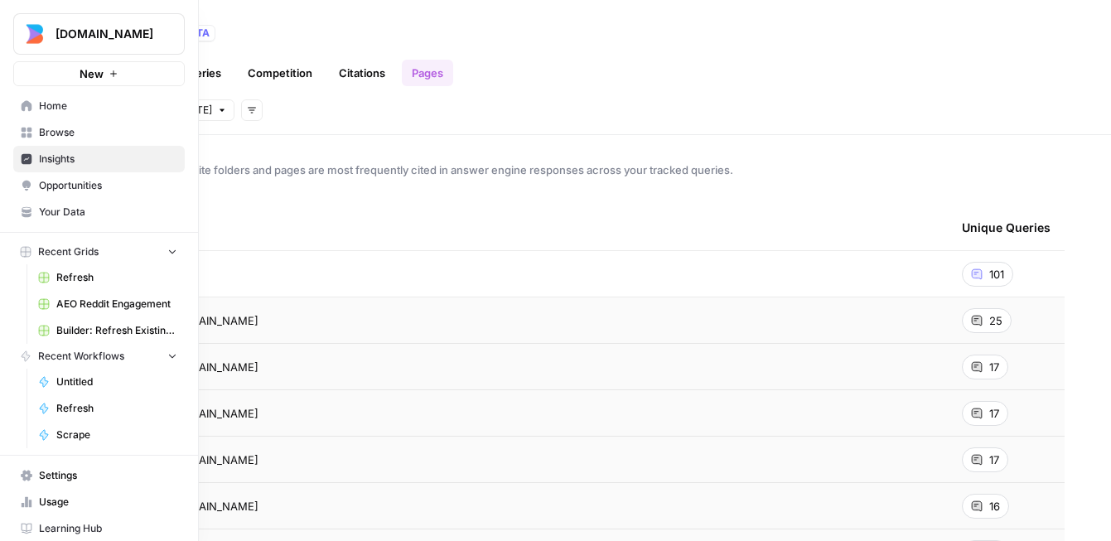
click at [27, 191] on link "Opportunities" at bounding box center [98, 185] width 171 height 27
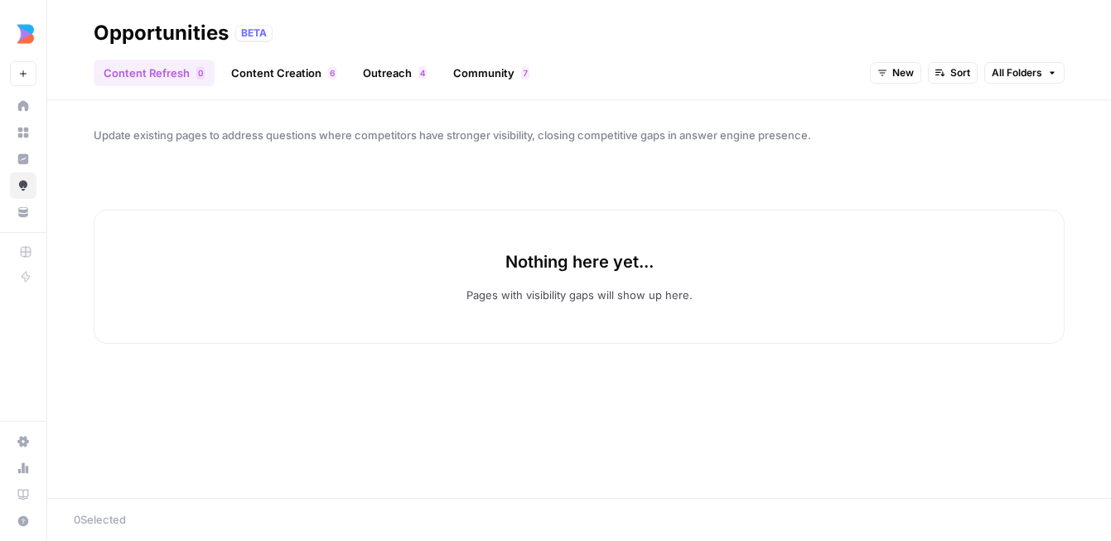
click at [264, 75] on link "Content Creation 6" at bounding box center [283, 73] width 125 height 27
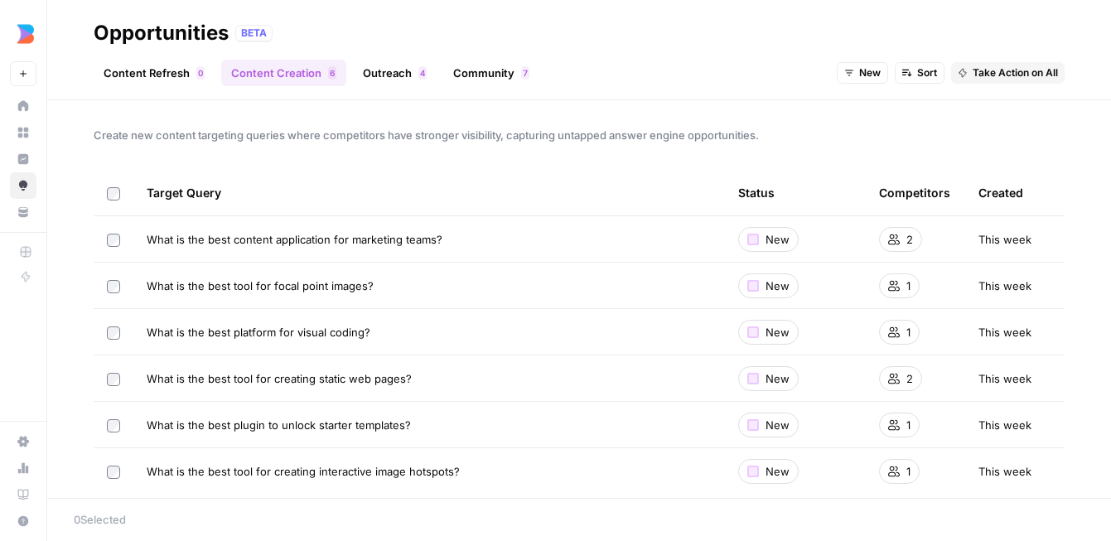
click at [388, 77] on link "Outreach 4" at bounding box center [395, 73] width 84 height 27
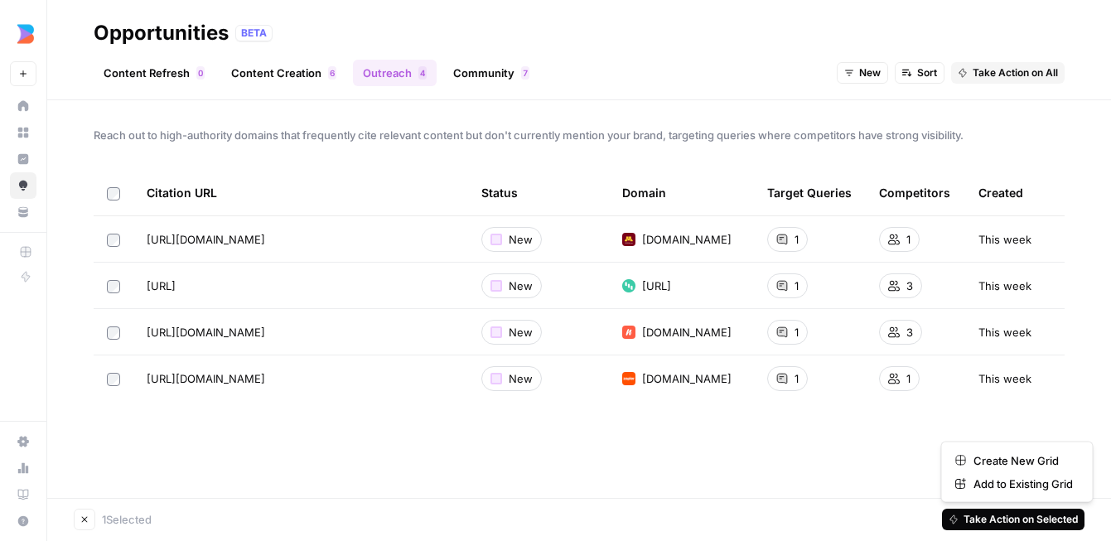
click at [1007, 514] on span "Take Action on Selected" at bounding box center [1020, 519] width 114 height 15
click at [1007, 462] on span "Create New Grid" at bounding box center [1022, 460] width 99 height 17
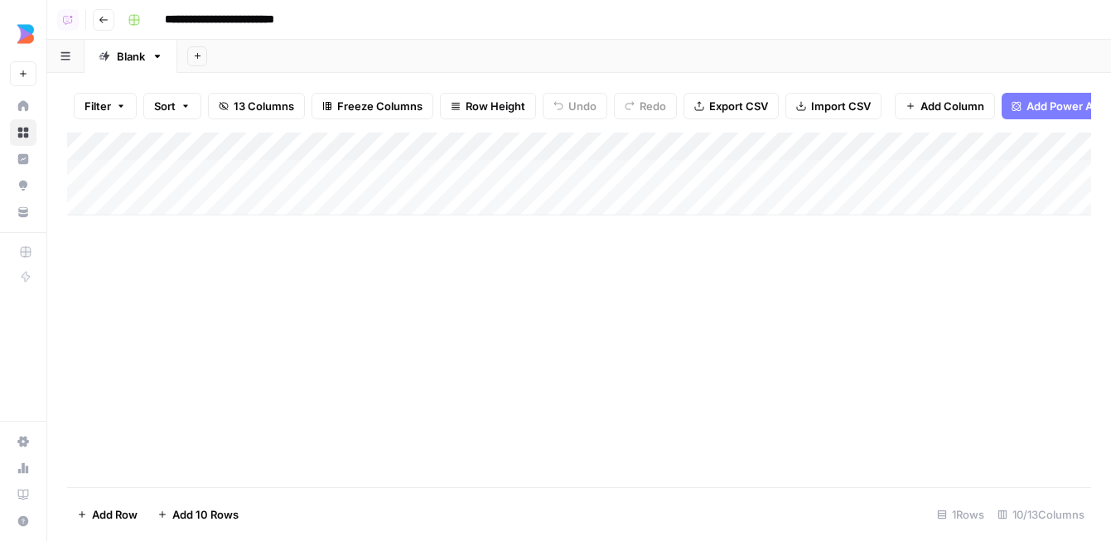
click at [616, 175] on div "Add Column" at bounding box center [579, 174] width 1024 height 83
click at [484, 172] on div "Add Column" at bounding box center [579, 174] width 1024 height 83
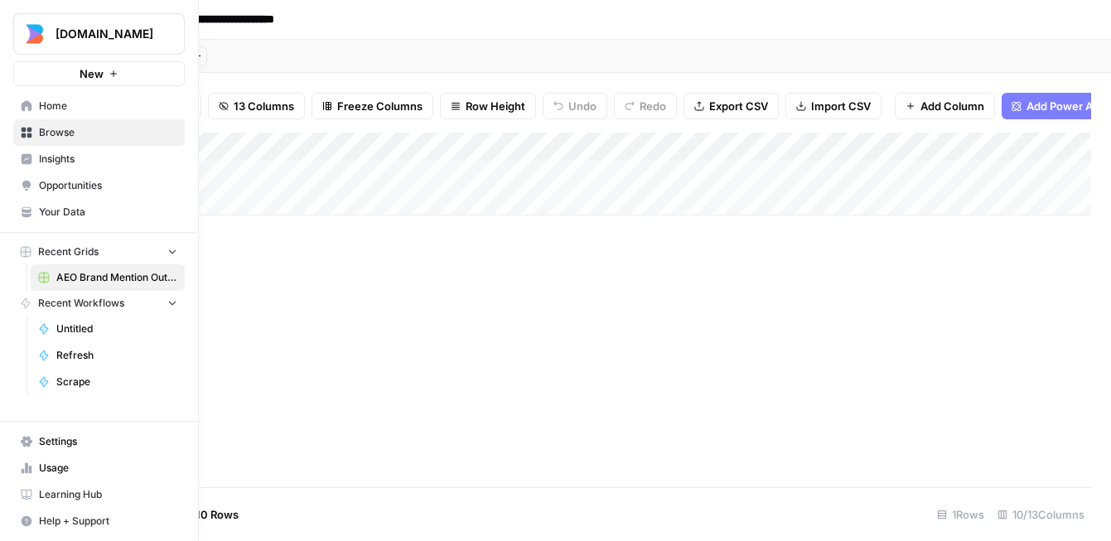
click at [46, 189] on span "Opportunities" at bounding box center [108, 185] width 138 height 15
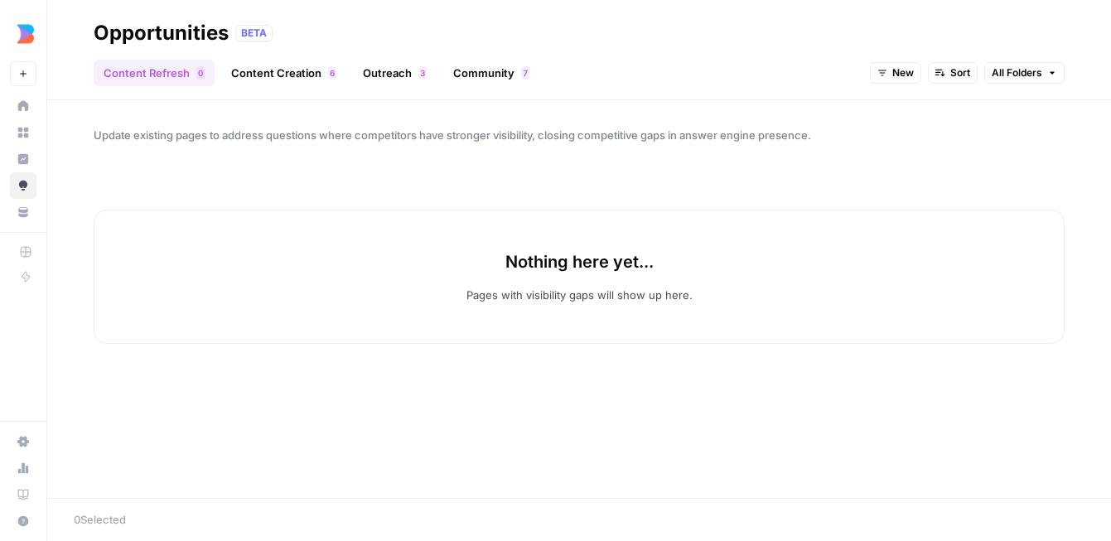
click at [495, 74] on link "Community 7" at bounding box center [491, 73] width 96 height 27
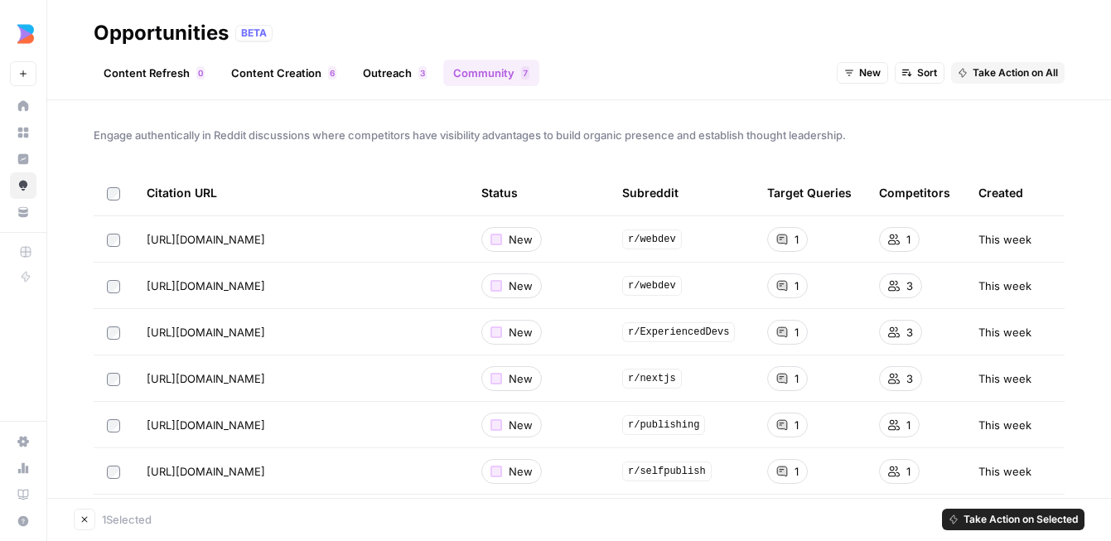
scroll to position [28, 0]
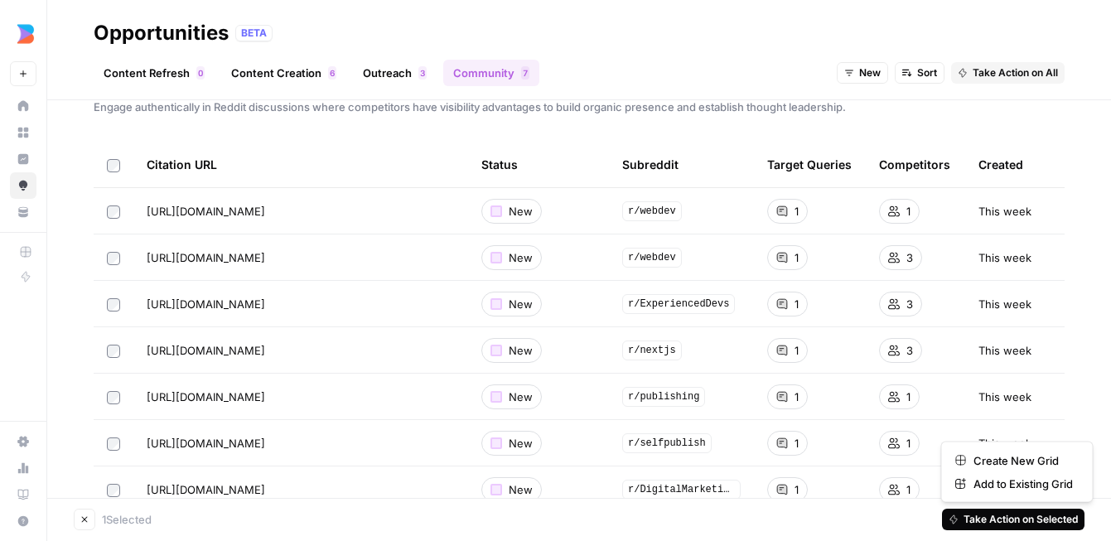
click at [1001, 518] on span "Take Action on Selected" at bounding box center [1020, 519] width 114 height 15
click at [999, 465] on span "Create New Grid" at bounding box center [1022, 460] width 99 height 17
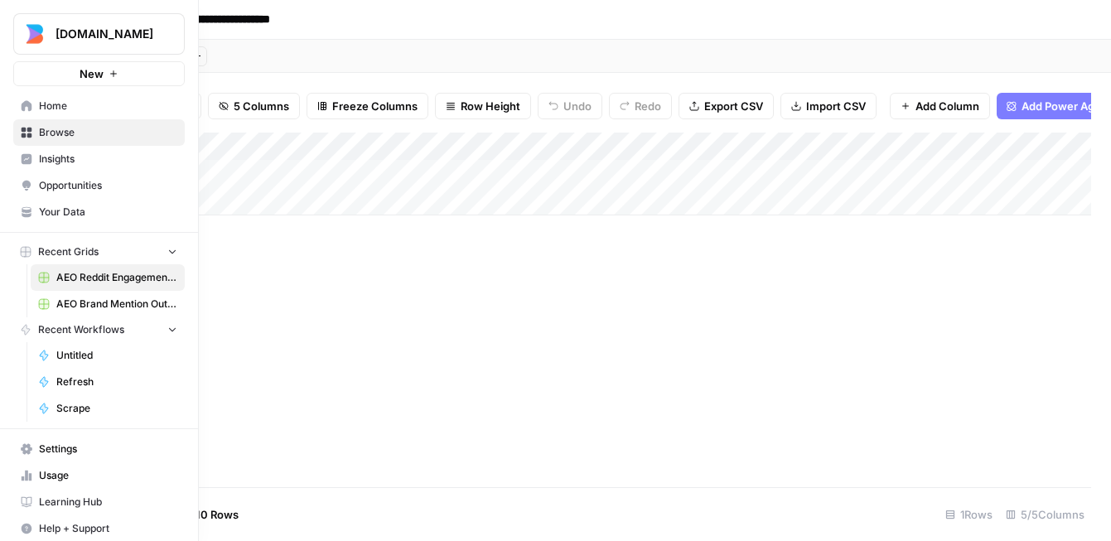
click at [26, 192] on link "Opportunities" at bounding box center [98, 185] width 171 height 27
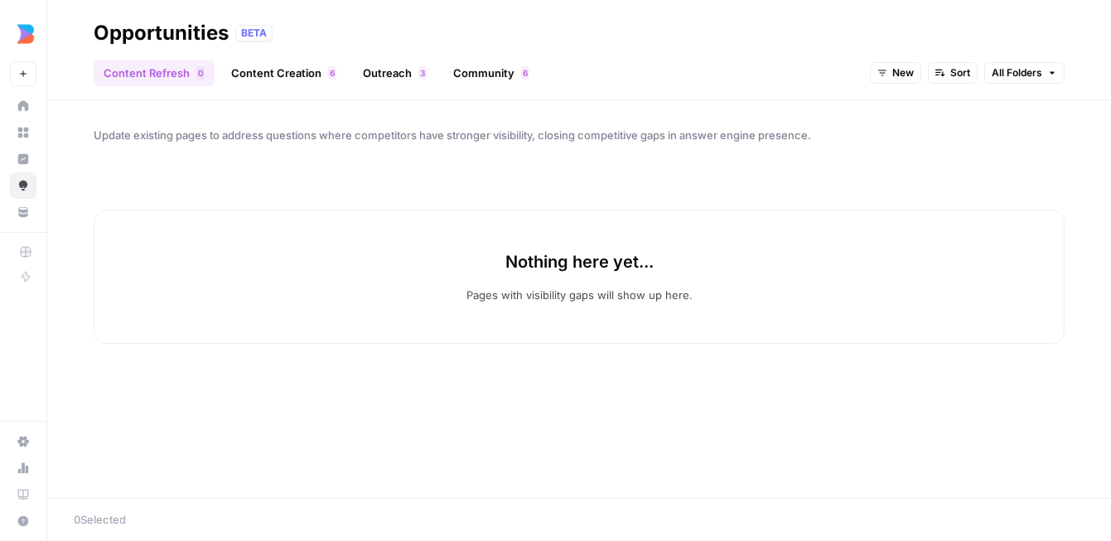
click at [402, 79] on link "Outreach 3" at bounding box center [395, 73] width 84 height 27
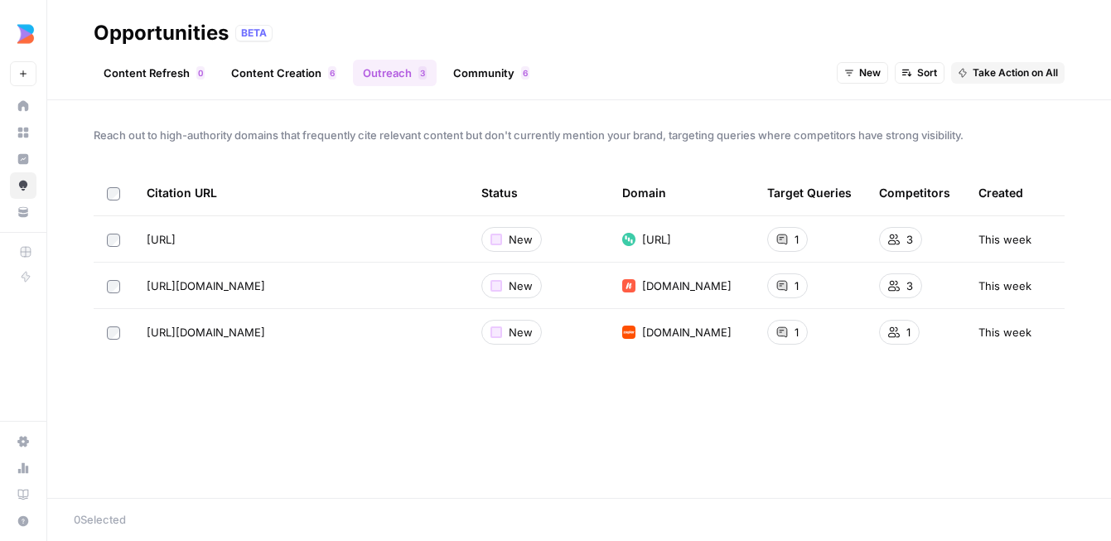
click at [630, 81] on div "Content Refresh 0 Content Creation 6 Outreach 3 Community 6 New Sort Take Actio…" at bounding box center [579, 66] width 971 height 40
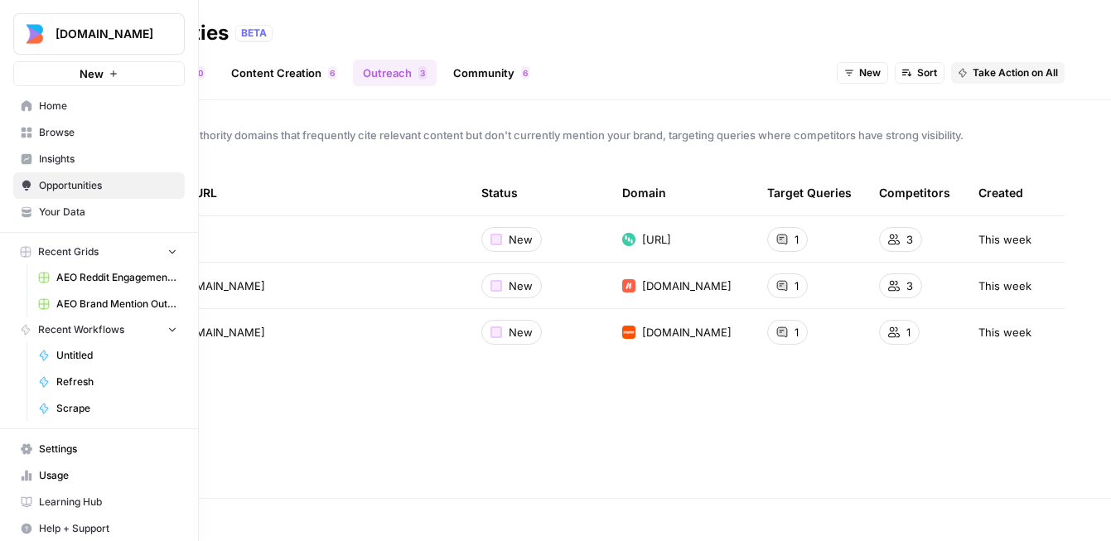
click at [22, 131] on icon at bounding box center [27, 133] width 11 height 11
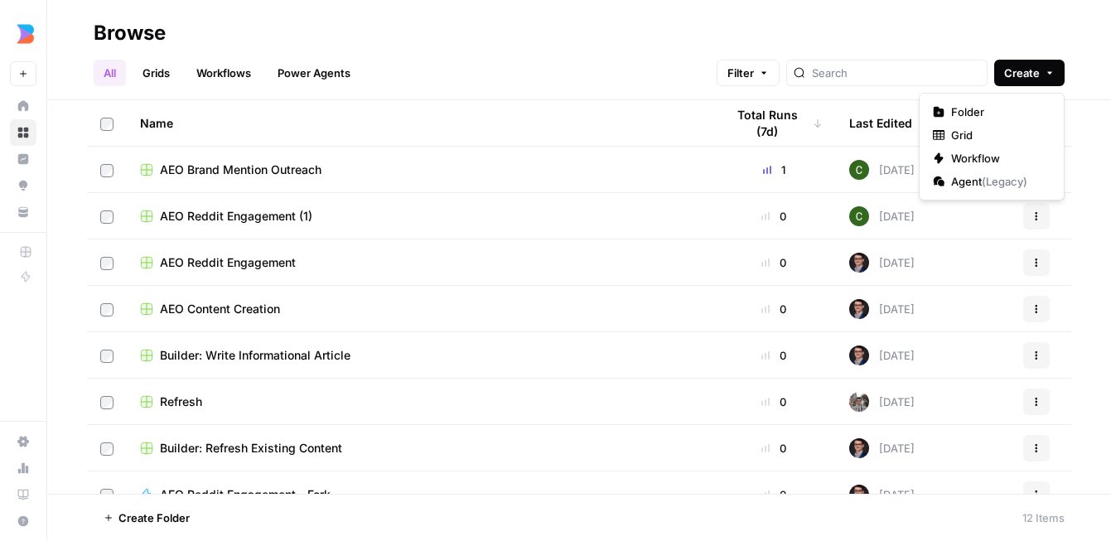
click at [1028, 70] on span "Create" at bounding box center [1022, 73] width 36 height 17
click at [988, 132] on span "Grid" at bounding box center [997, 135] width 93 height 17
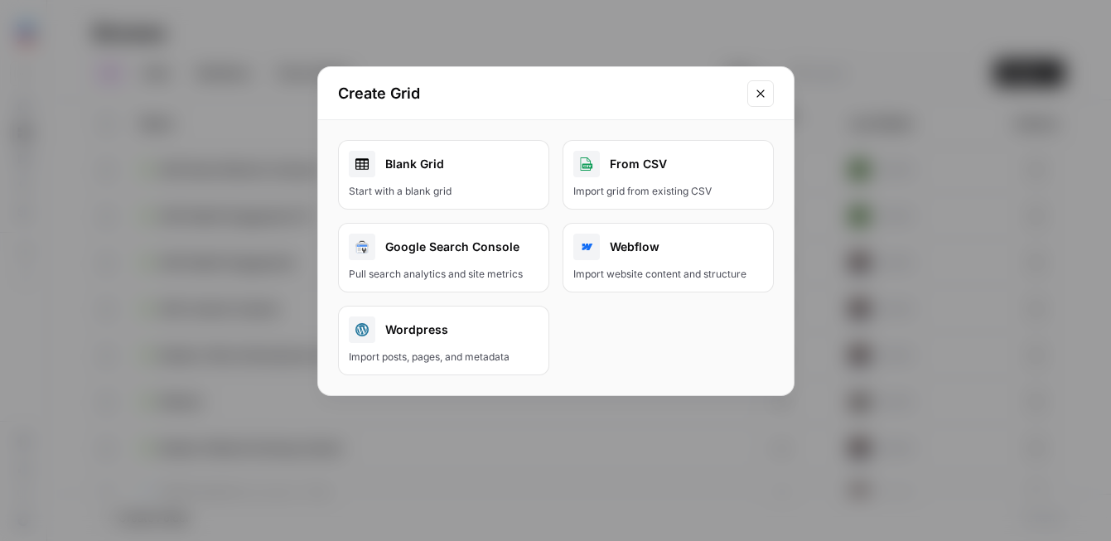
click at [481, 164] on div "Blank Grid" at bounding box center [444, 164] width 190 height 27
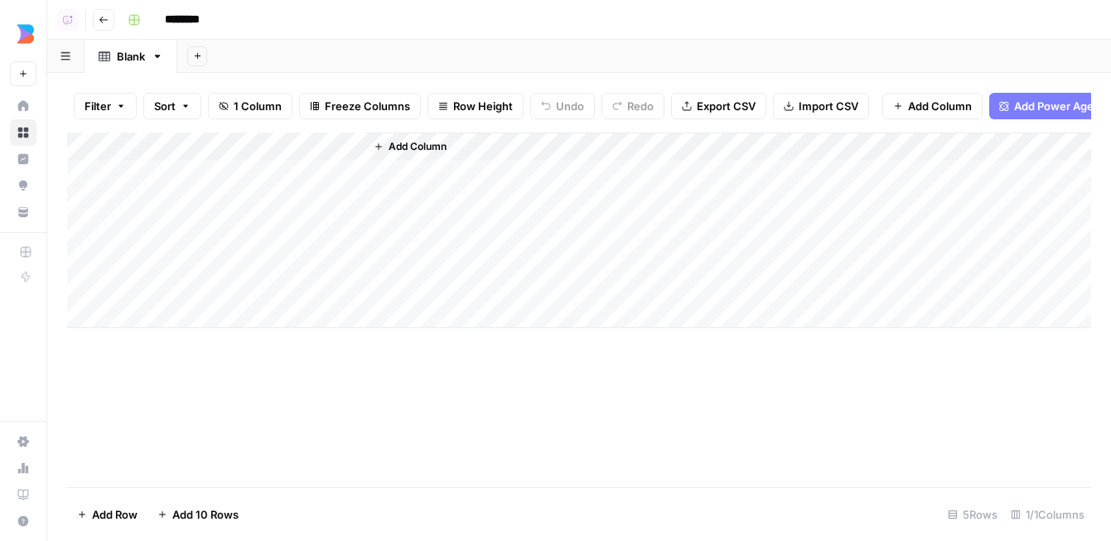
click at [811, 107] on span "Import CSV" at bounding box center [829, 106] width 60 height 17
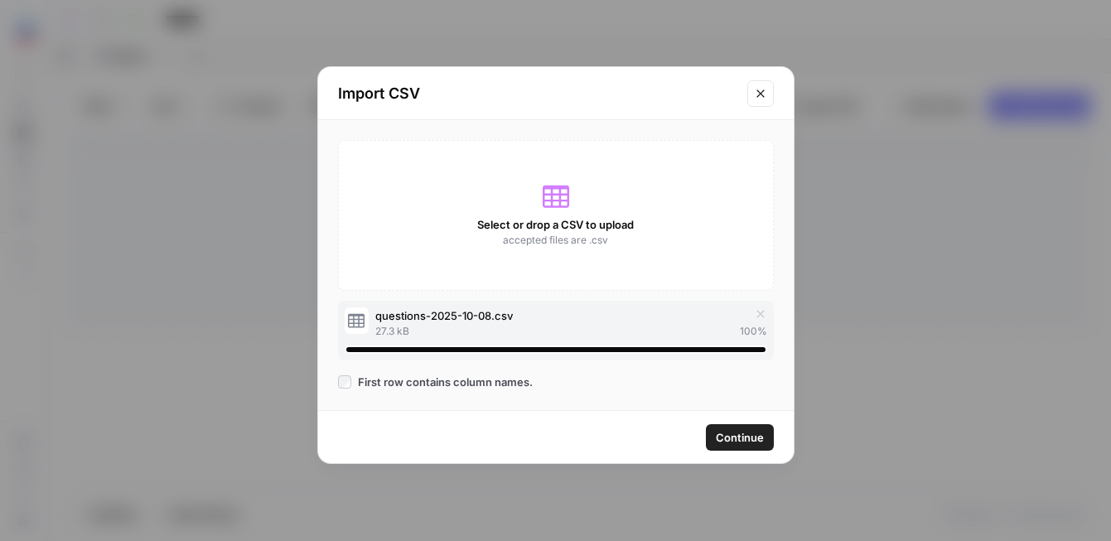
click at [748, 435] on span "Continue" at bounding box center [740, 437] width 48 height 17
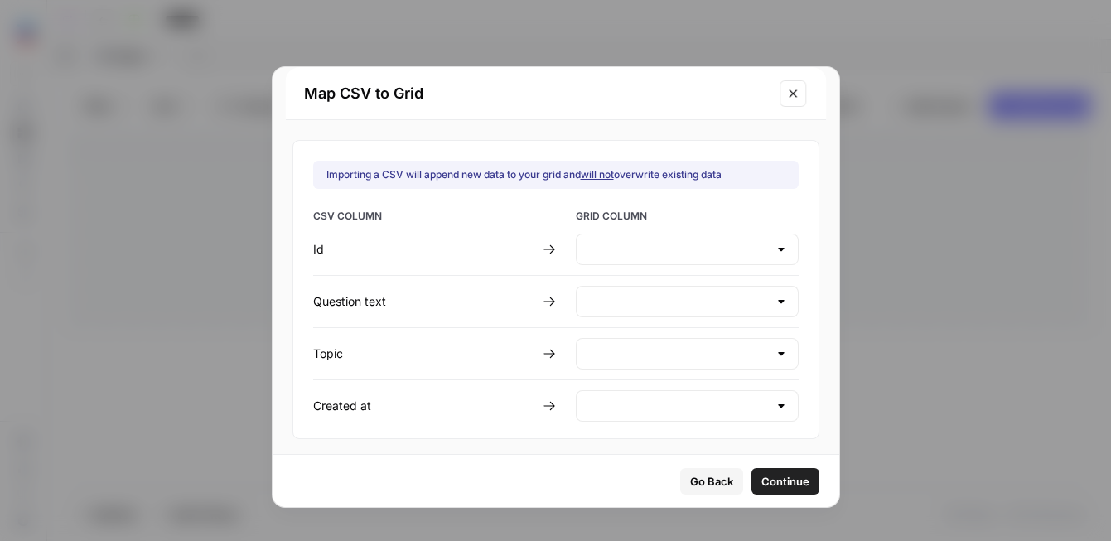
type input "Create new column"
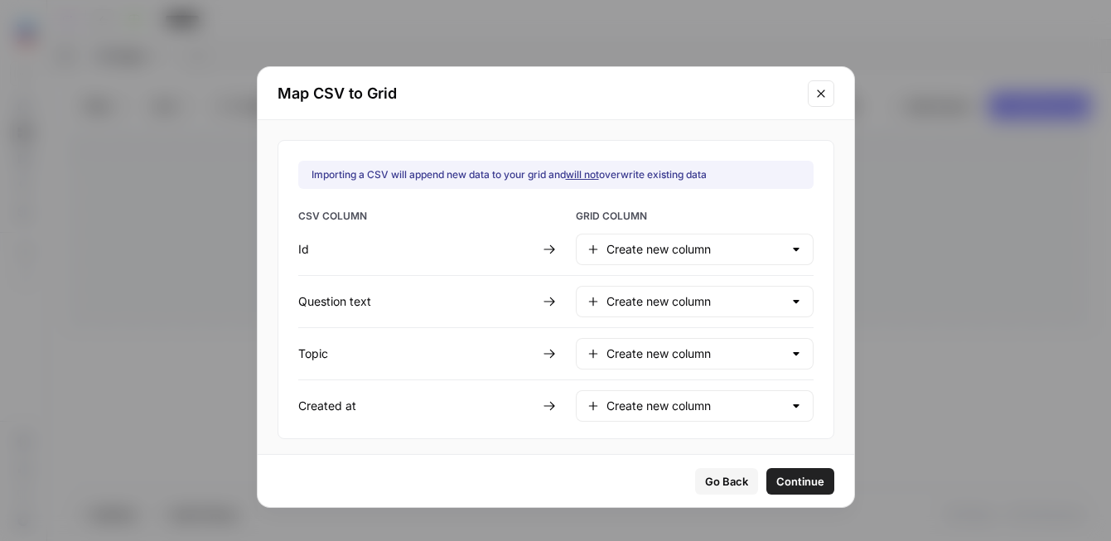
click at [776, 477] on span "Continue" at bounding box center [800, 481] width 48 height 17
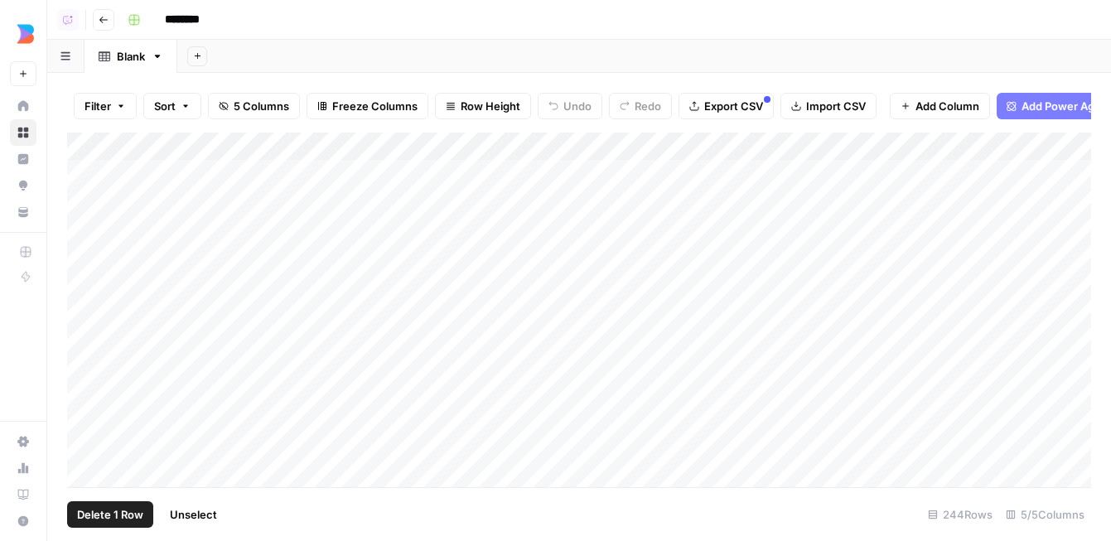
click at [89, 284] on div "Add Column" at bounding box center [579, 310] width 1024 height 355
click at [85, 263] on div "Add Column" at bounding box center [579, 310] width 1024 height 355
click at [85, 228] on div "Add Column" at bounding box center [579, 310] width 1024 height 355
click at [85, 206] on div "Add Column" at bounding box center [579, 310] width 1024 height 355
click at [86, 176] on div "Add Column" at bounding box center [579, 310] width 1024 height 355
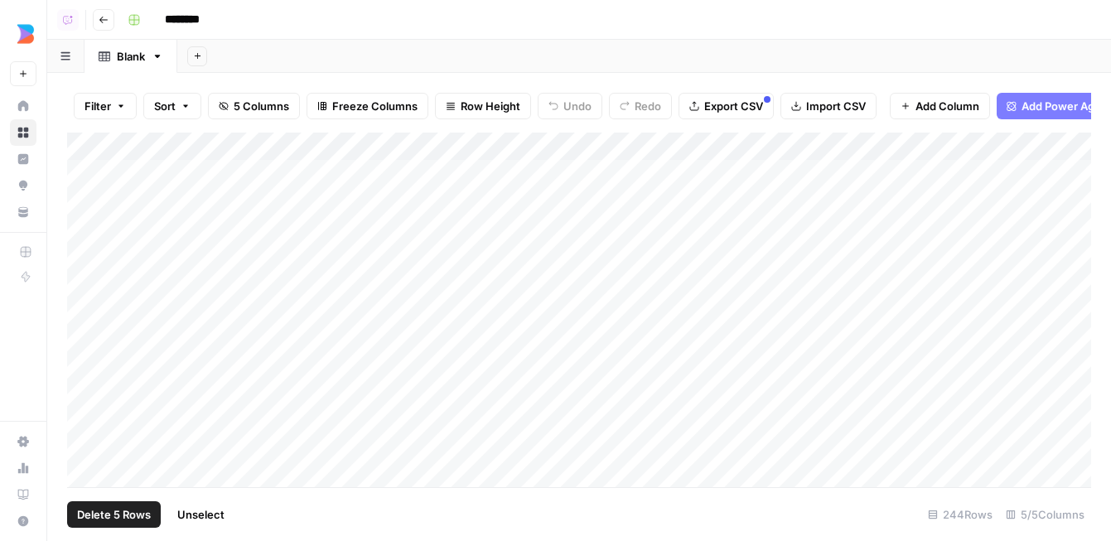
click at [105, 515] on span "Delete 5 Rows" at bounding box center [114, 514] width 74 height 17
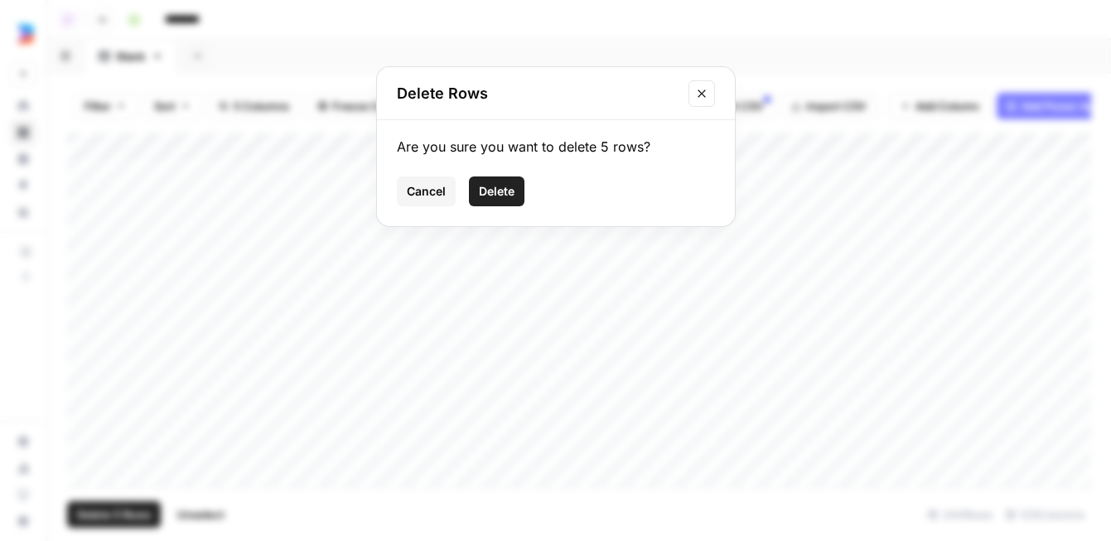
click at [484, 194] on span "Delete" at bounding box center [497, 191] width 36 height 17
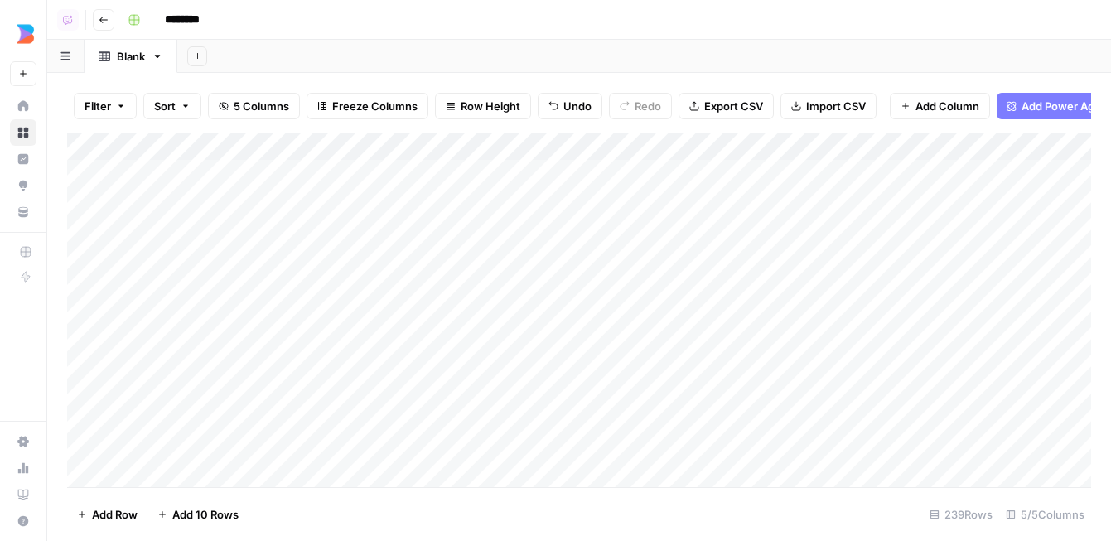
click at [313, 147] on div "Add Column" at bounding box center [579, 310] width 1024 height 355
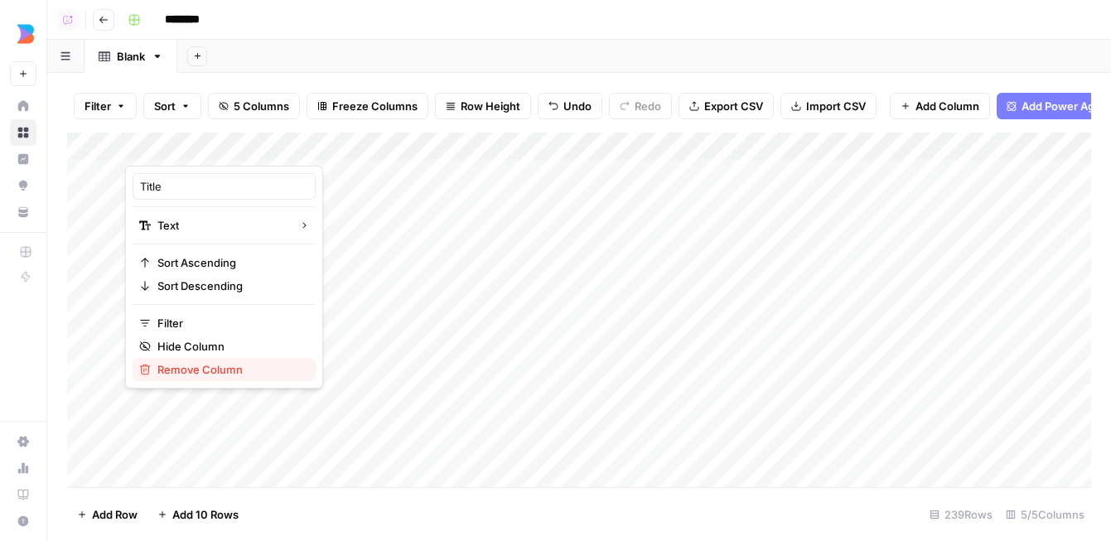
click at [239, 366] on span "Remove Column" at bounding box center [229, 369] width 145 height 17
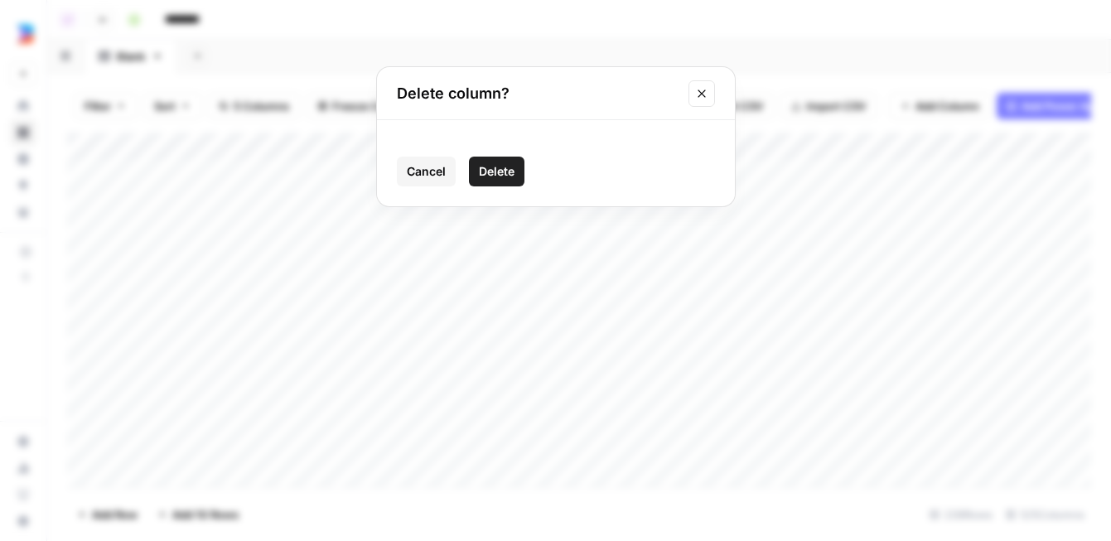
click at [505, 167] on span "Delete" at bounding box center [497, 171] width 36 height 17
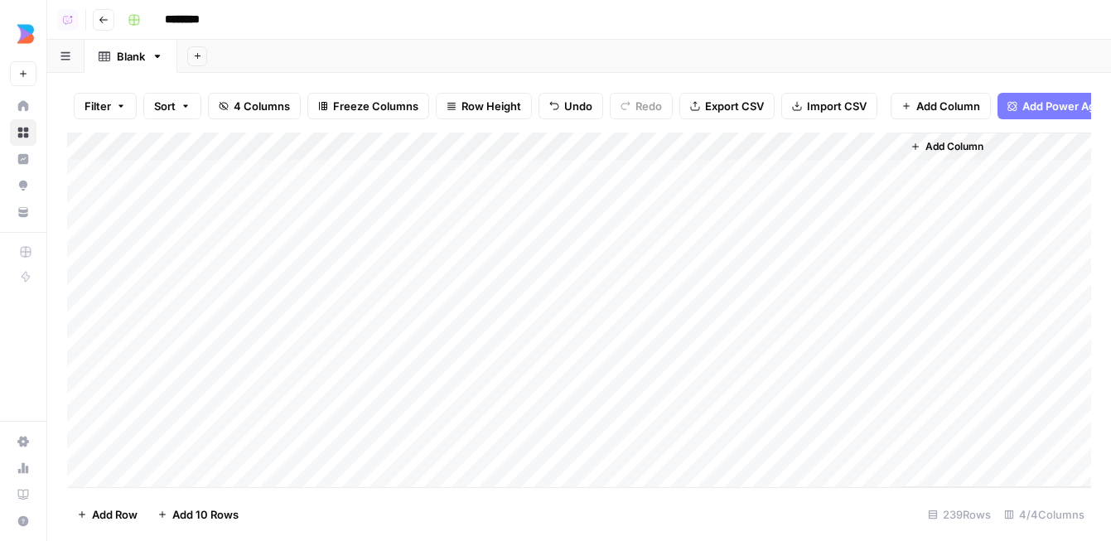
click at [262, 147] on div "Add Column" at bounding box center [579, 310] width 1024 height 355
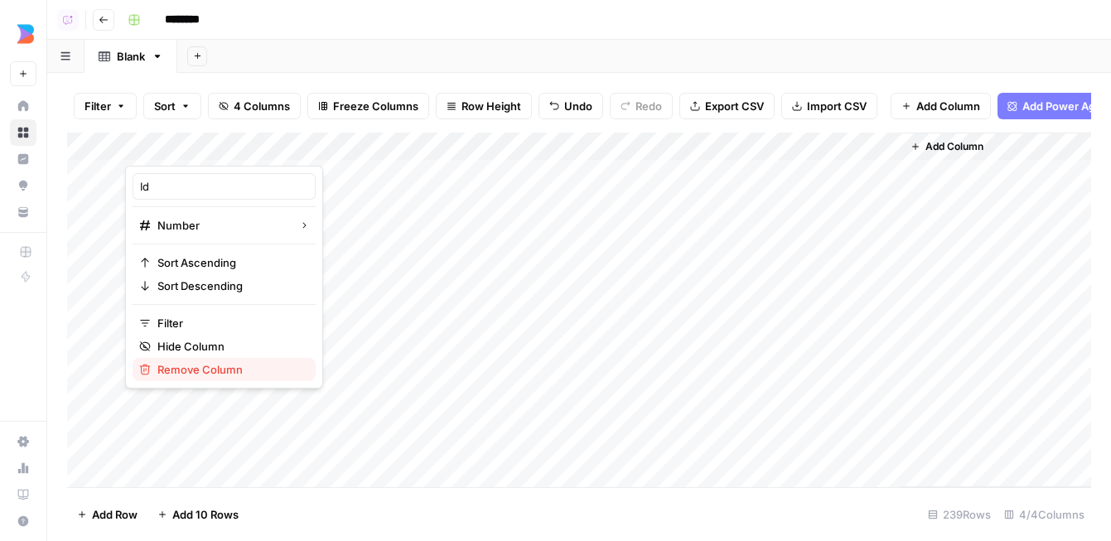
click at [247, 365] on span "Remove Column" at bounding box center [229, 369] width 145 height 17
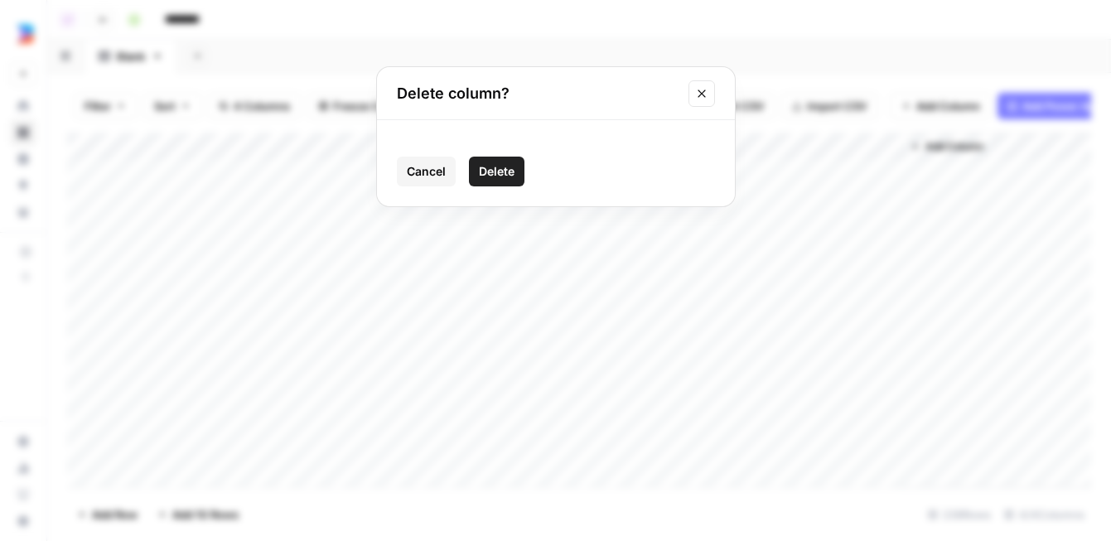
click at [509, 172] on span "Delete" at bounding box center [497, 171] width 36 height 17
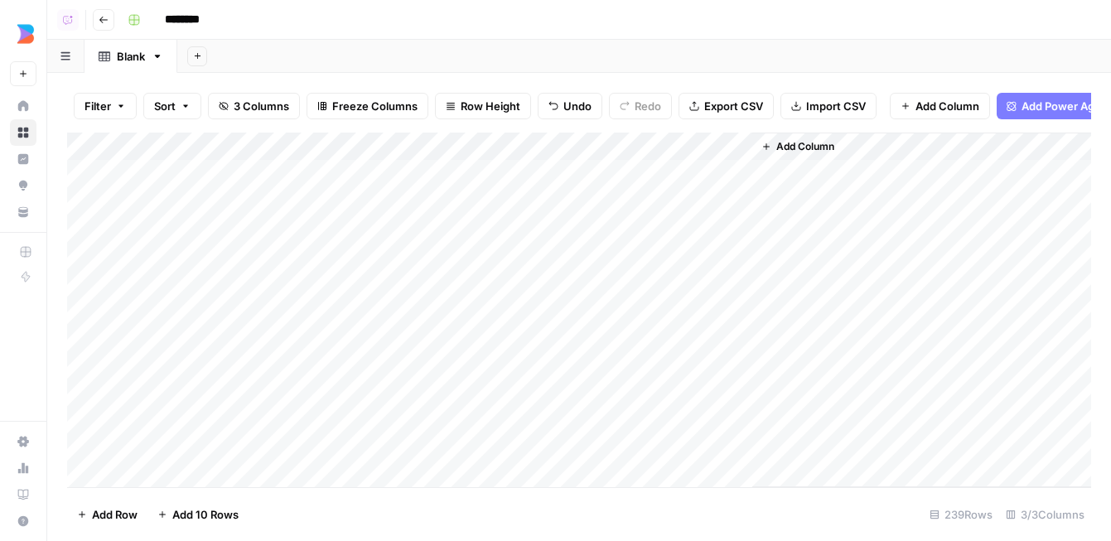
click at [736, 147] on div "Add Column" at bounding box center [579, 310] width 1024 height 355
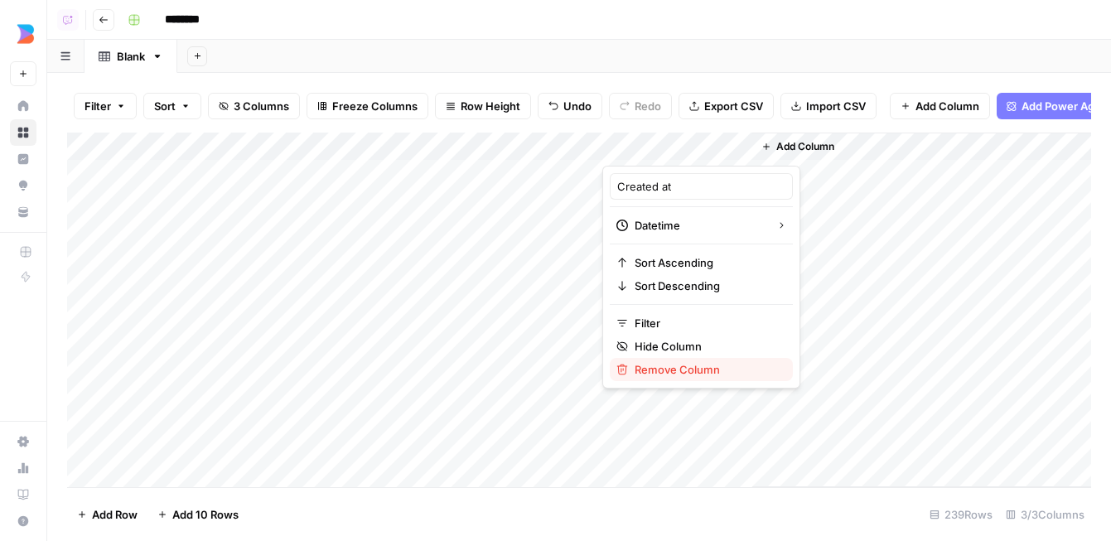
click at [710, 367] on span "Remove Column" at bounding box center [707, 369] width 145 height 17
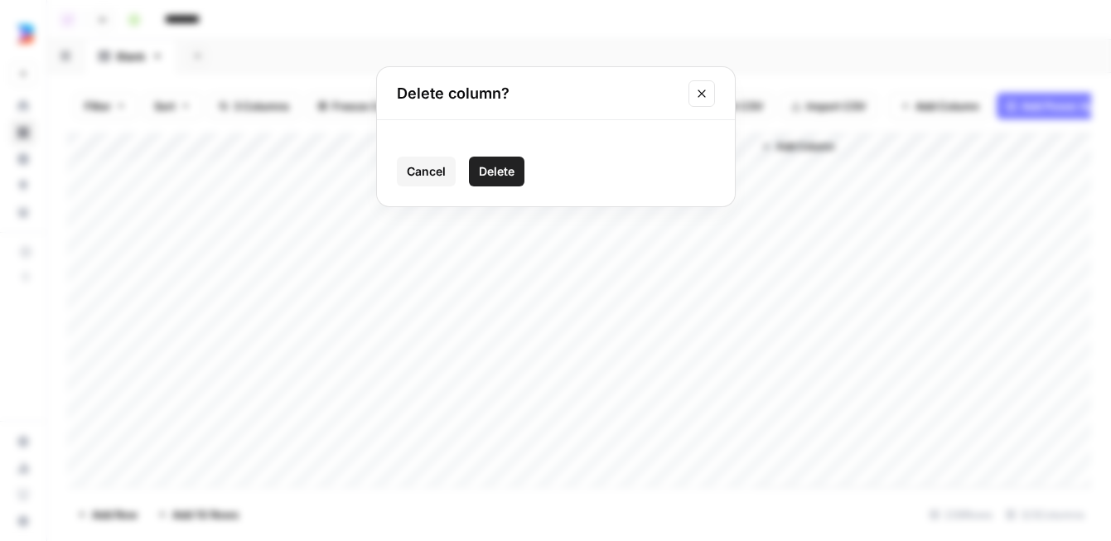
click at [510, 173] on span "Delete" at bounding box center [497, 171] width 36 height 17
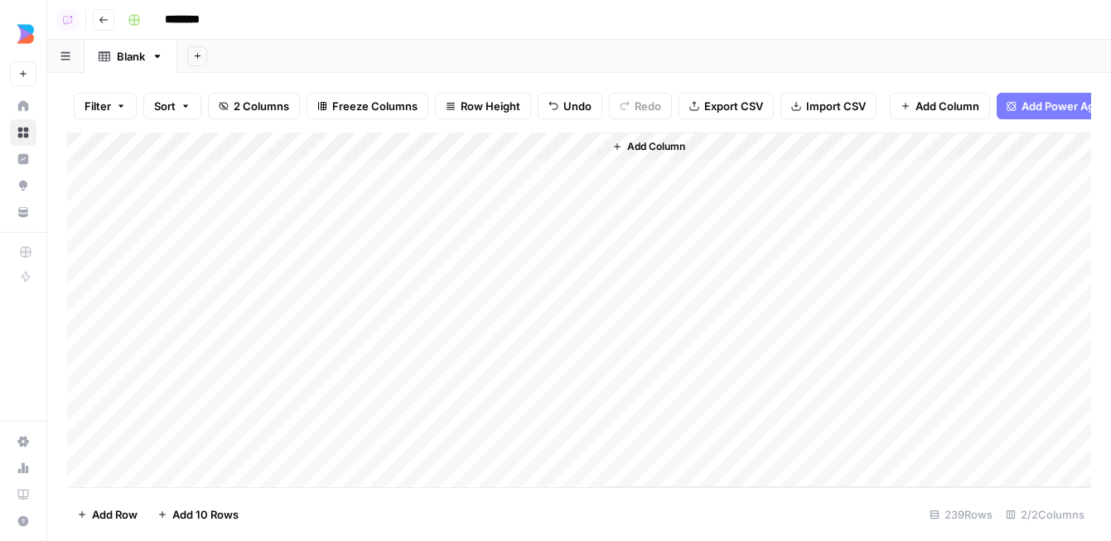
click at [186, 14] on input "********" at bounding box center [203, 20] width 93 height 27
drag, startPoint x: 231, startPoint y: 15, endPoint x: 101, endPoint y: 10, distance: 130.2
click at [101, 10] on header "Copilot Go back ********" at bounding box center [579, 20] width 1064 height 40
type input "**********"
click at [600, 13] on div "**********" at bounding box center [607, 20] width 973 height 27
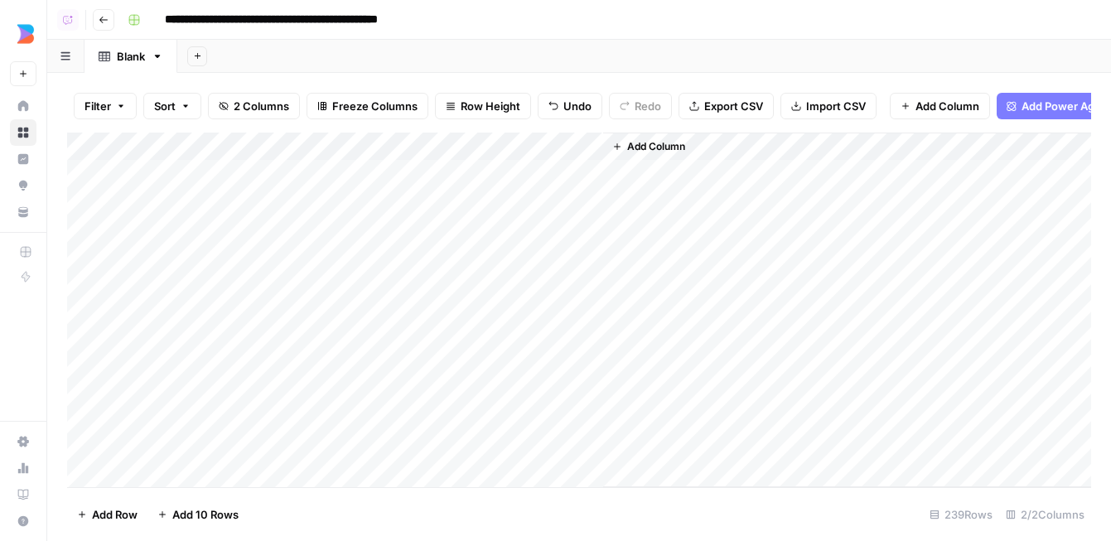
click at [366, 144] on div "Add Column" at bounding box center [579, 310] width 1024 height 355
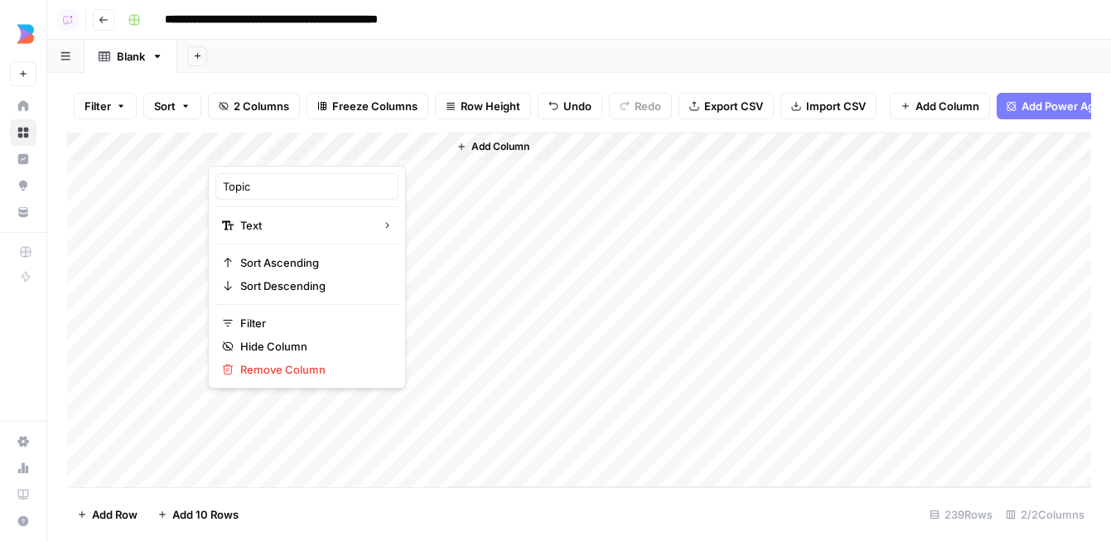
click at [161, 150] on div "Add Column" at bounding box center [579, 310] width 1024 height 355
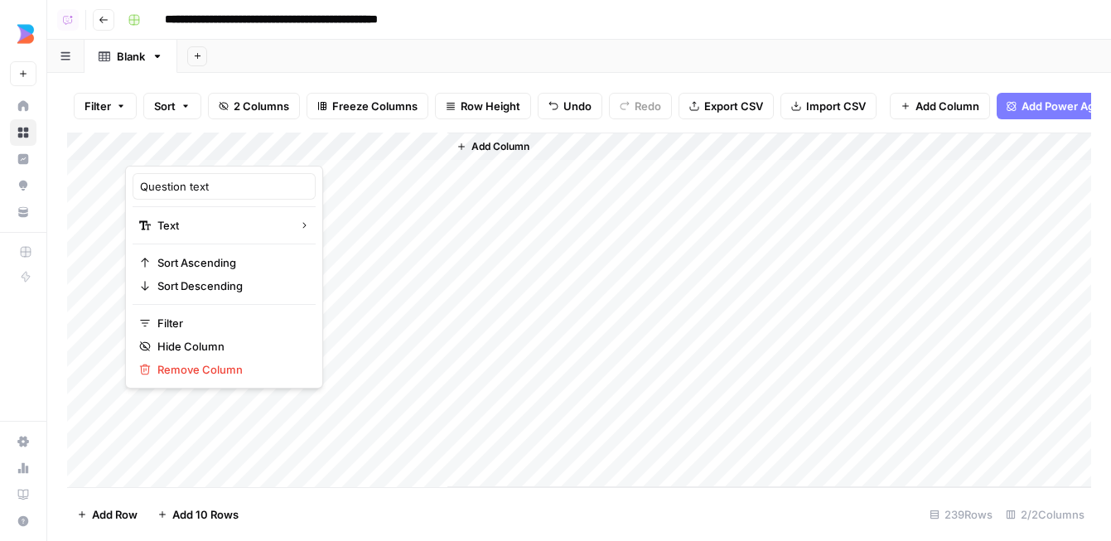
click at [208, 145] on div at bounding box center [167, 149] width 84 height 33
click at [558, 67] on div "Add Sheet" at bounding box center [644, 56] width 934 height 33
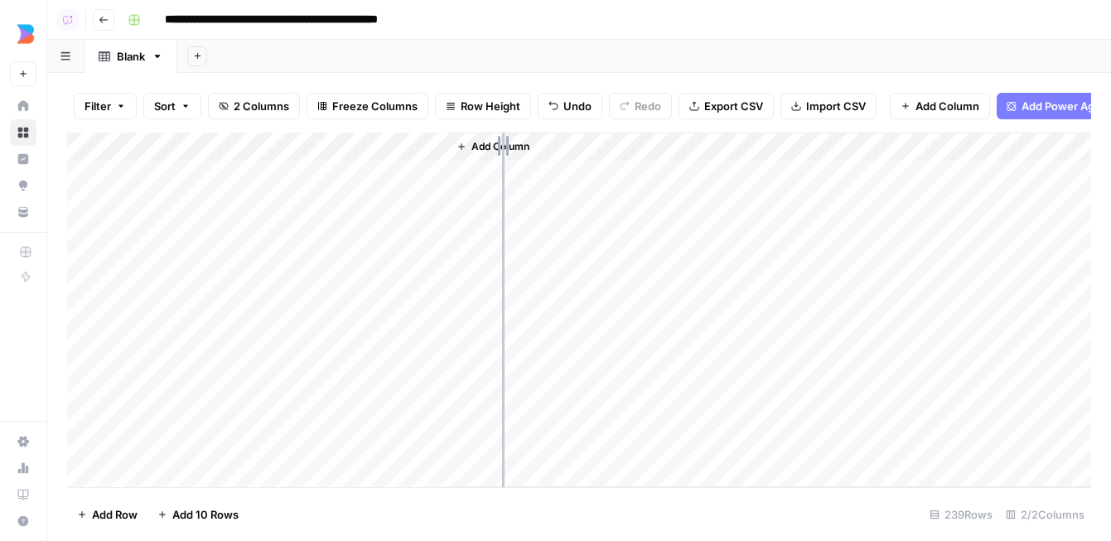
drag, startPoint x: 209, startPoint y: 143, endPoint x: 502, endPoint y: 143, distance: 293.3
click at [502, 143] on div "Add Column" at bounding box center [579, 310] width 1024 height 355
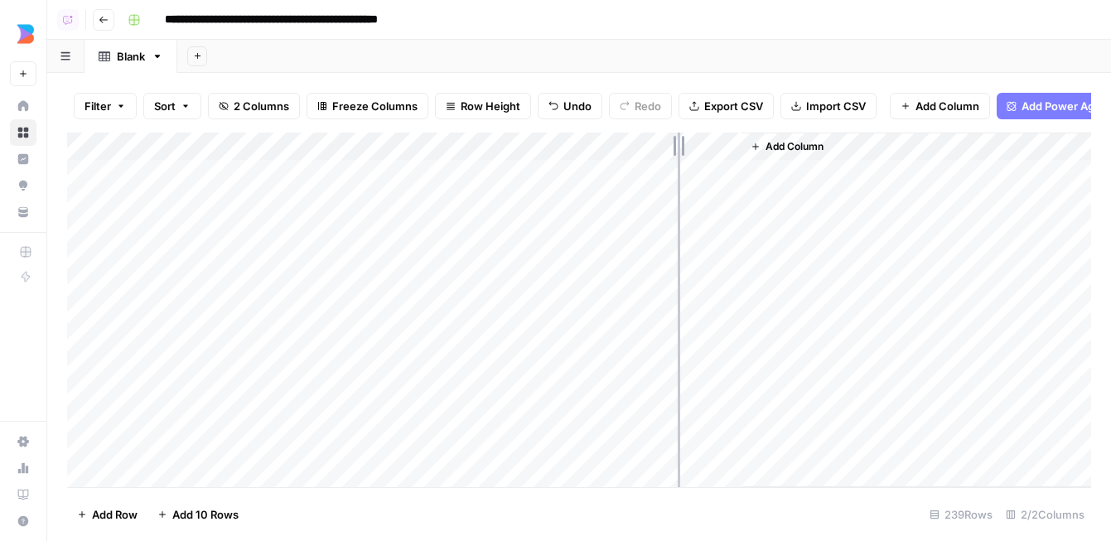
drag, startPoint x: 502, startPoint y: 143, endPoint x: 679, endPoint y: 143, distance: 176.5
click at [679, 145] on div "Add Column" at bounding box center [579, 310] width 1024 height 355
drag, startPoint x: 679, startPoint y: 143, endPoint x: 738, endPoint y: 140, distance: 59.7
click at [741, 142] on div "Add Column" at bounding box center [579, 310] width 1024 height 355
drag, startPoint x: 741, startPoint y: 142, endPoint x: 540, endPoint y: 165, distance: 201.8
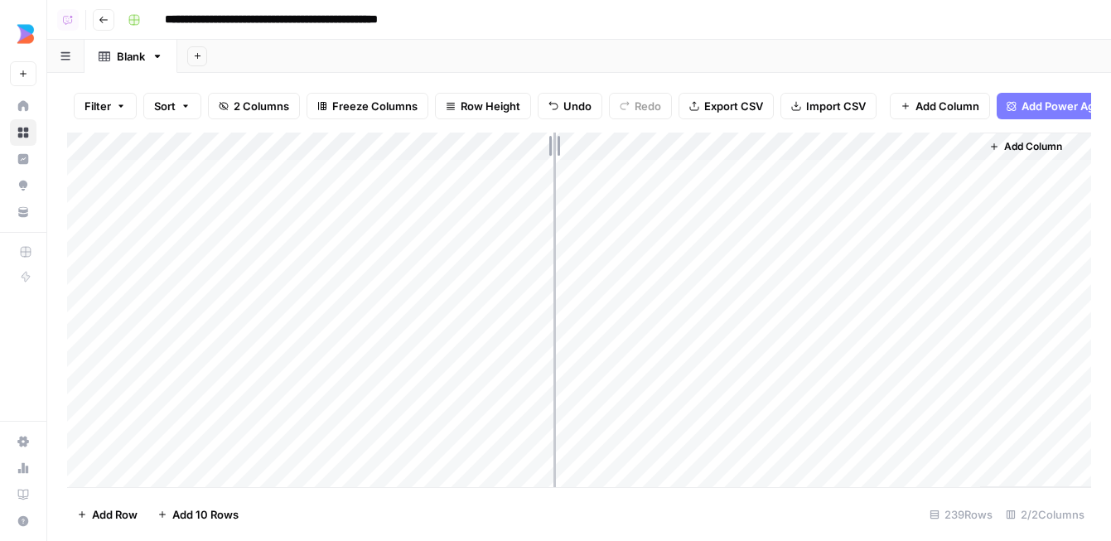
click at [540, 165] on div "Add Column" at bounding box center [579, 310] width 1024 height 355
click at [718, 149] on div "Add Column" at bounding box center [579, 310] width 1024 height 355
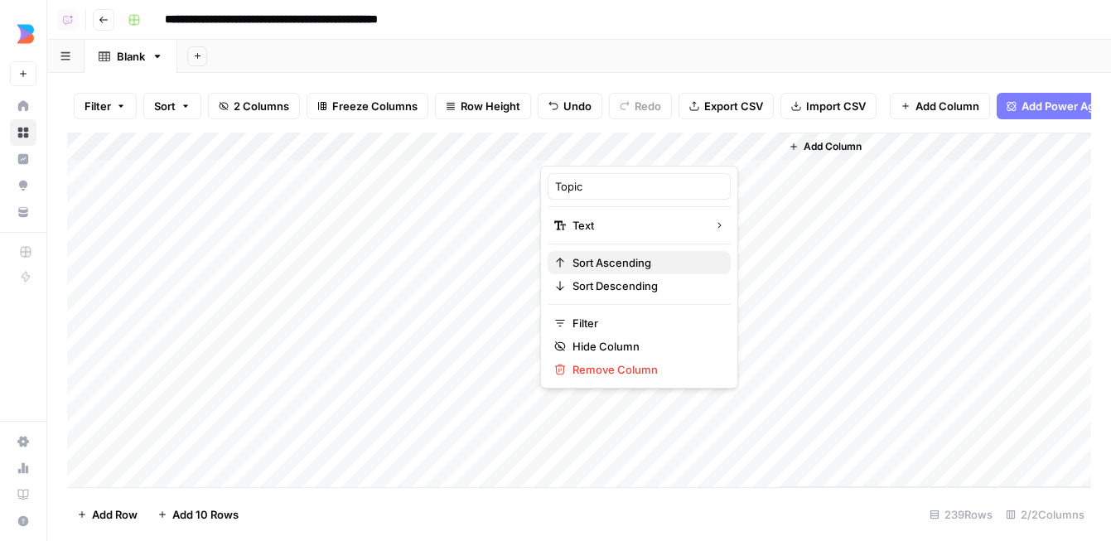
click at [662, 259] on span "Sort Ascending" at bounding box center [644, 262] width 145 height 17
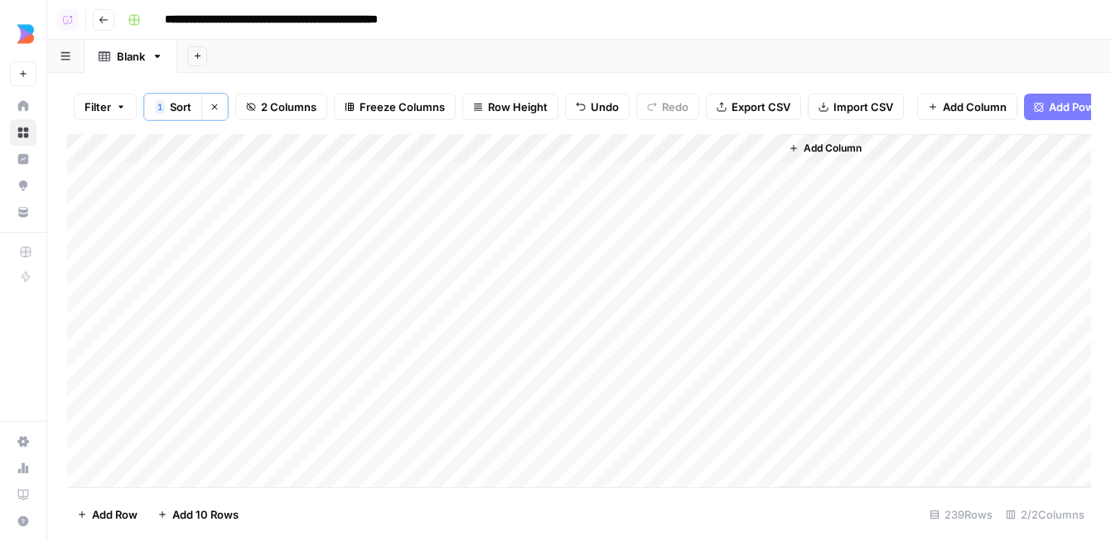
click at [402, 64] on div "Add Sheet" at bounding box center [644, 56] width 934 height 33
click at [131, 55] on div "Blank" at bounding box center [131, 56] width 28 height 17
type input "**********"
click at [353, 60] on div "Add Sheet" at bounding box center [674, 56] width 874 height 33
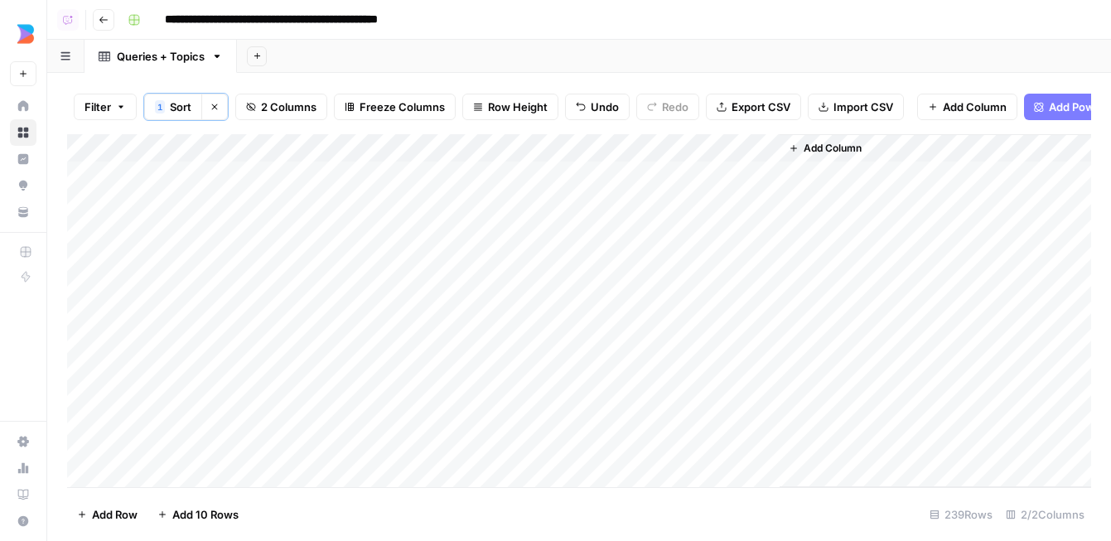
click at [327, 147] on div "Add Column" at bounding box center [579, 310] width 1024 height 353
click at [518, 61] on div "Add Sheet" at bounding box center [674, 56] width 874 height 33
drag, startPoint x: 27, startPoint y: 157, endPoint x: 258, endPoint y: 5, distance: 276.4
click at [0, 0] on div "[DOMAIN_NAME] New Home Browse Insights Opportunities Your Data Recent Grids AEO…" at bounding box center [23, 148] width 46 height 296
click at [527, 31] on div "**********" at bounding box center [607, 20] width 973 height 27
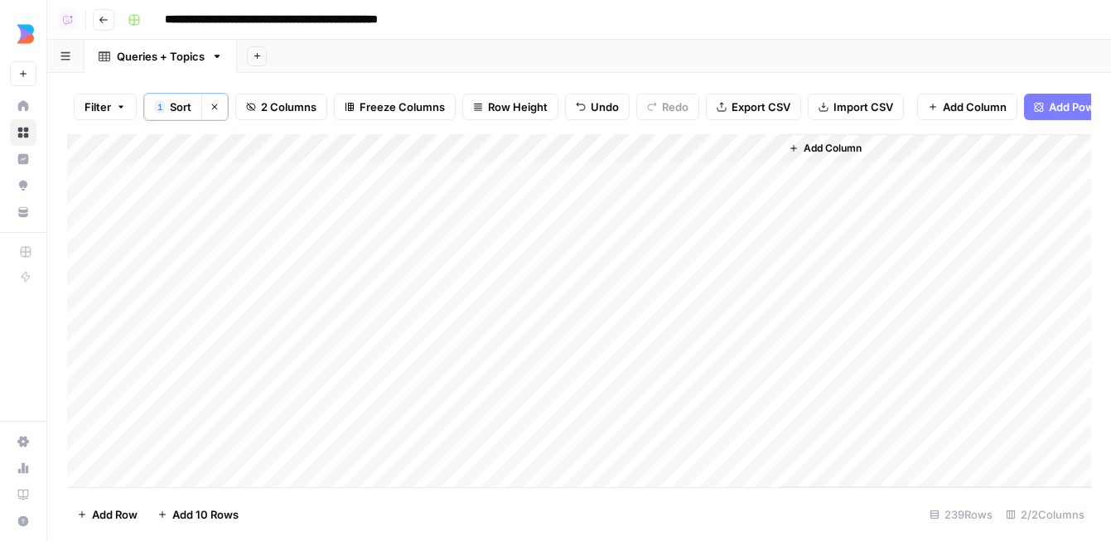
click at [450, 155] on div "Add Column" at bounding box center [579, 310] width 1024 height 353
click at [581, 51] on div "Add Sheet" at bounding box center [674, 56] width 874 height 33
click at [85, 177] on div "Add Column" at bounding box center [579, 310] width 1024 height 353
click at [627, 277] on div "Add Column" at bounding box center [579, 310] width 1024 height 353
click at [627, 287] on div "Add Column" at bounding box center [579, 310] width 1024 height 353
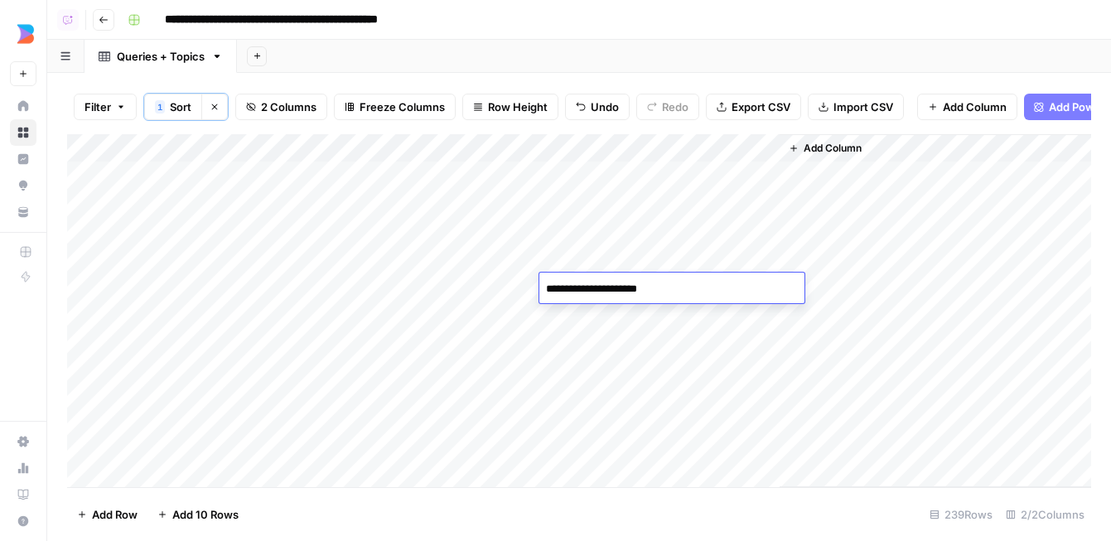
click at [663, 56] on div "Add Sheet" at bounding box center [674, 56] width 874 height 33
click at [196, 509] on span "Add 10 Rows" at bounding box center [205, 514] width 66 height 17
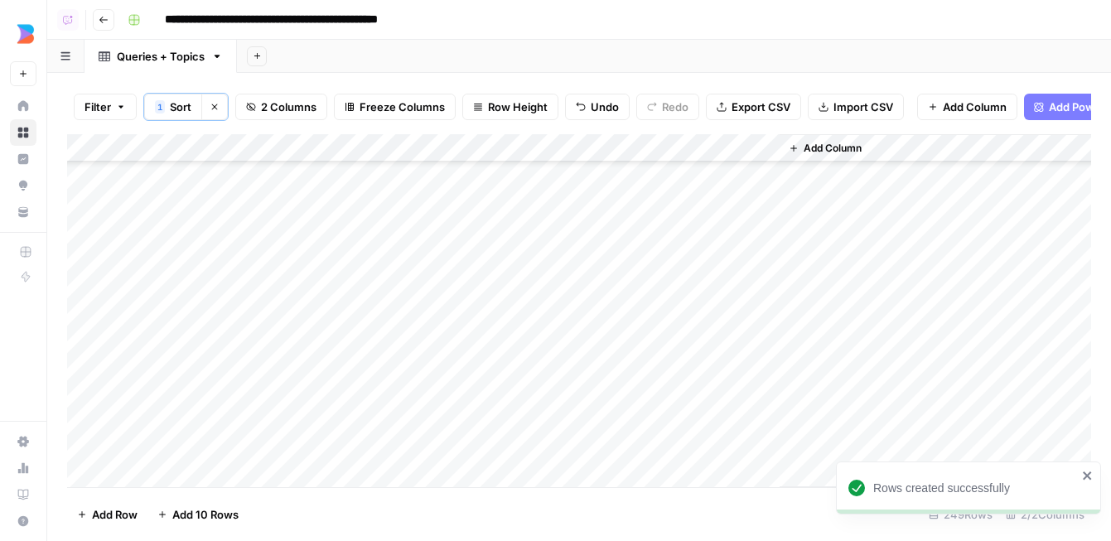
scroll to position [6616, 0]
click at [317, 282] on div "Add Column" at bounding box center [579, 310] width 1024 height 353
click at [625, 296] on div "Add Column" at bounding box center [579, 310] width 1024 height 353
click at [99, 143] on div "Add Column" at bounding box center [579, 310] width 1024 height 353
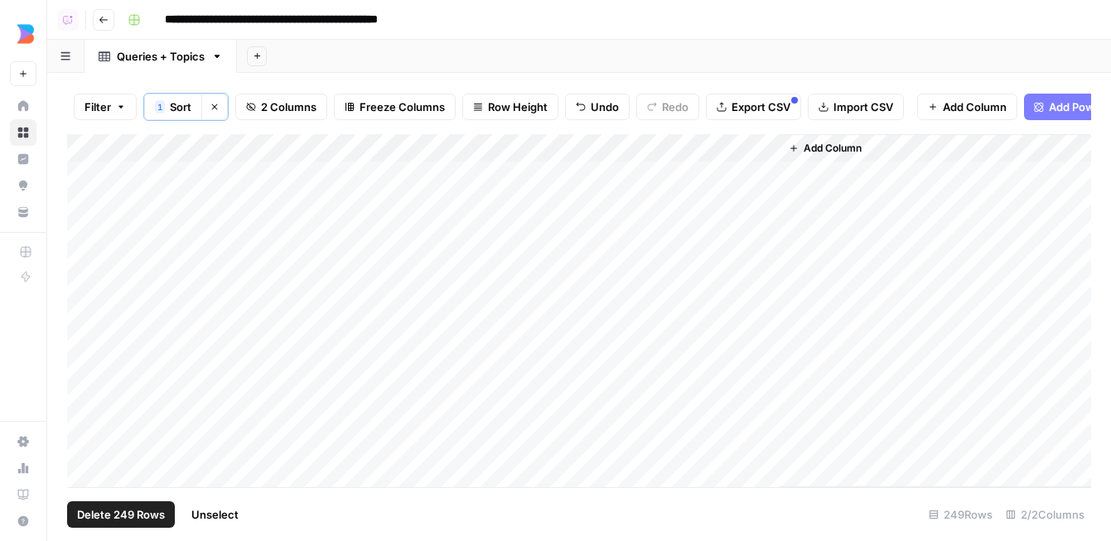
click at [133, 509] on span "Delete 249 Rows" at bounding box center [121, 514] width 88 height 17
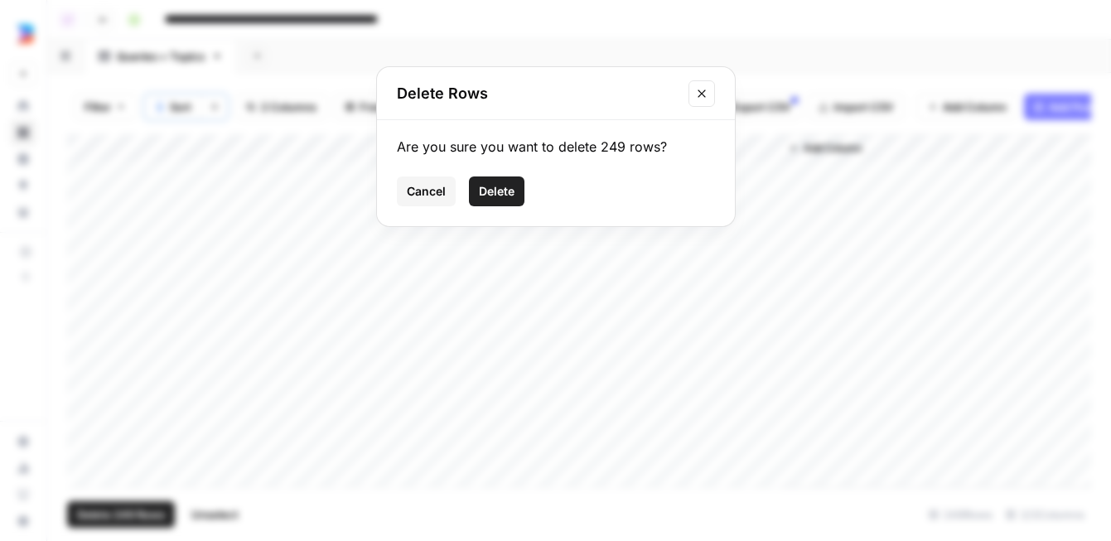
click at [488, 183] on span "Delete" at bounding box center [497, 191] width 36 height 17
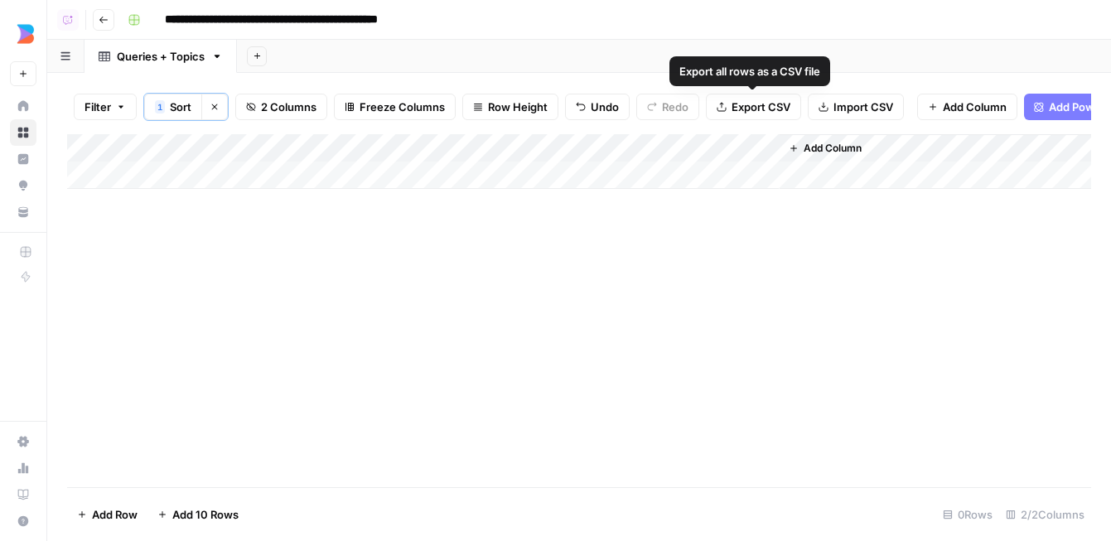
click at [840, 108] on span "Import CSV" at bounding box center [863, 107] width 60 height 17
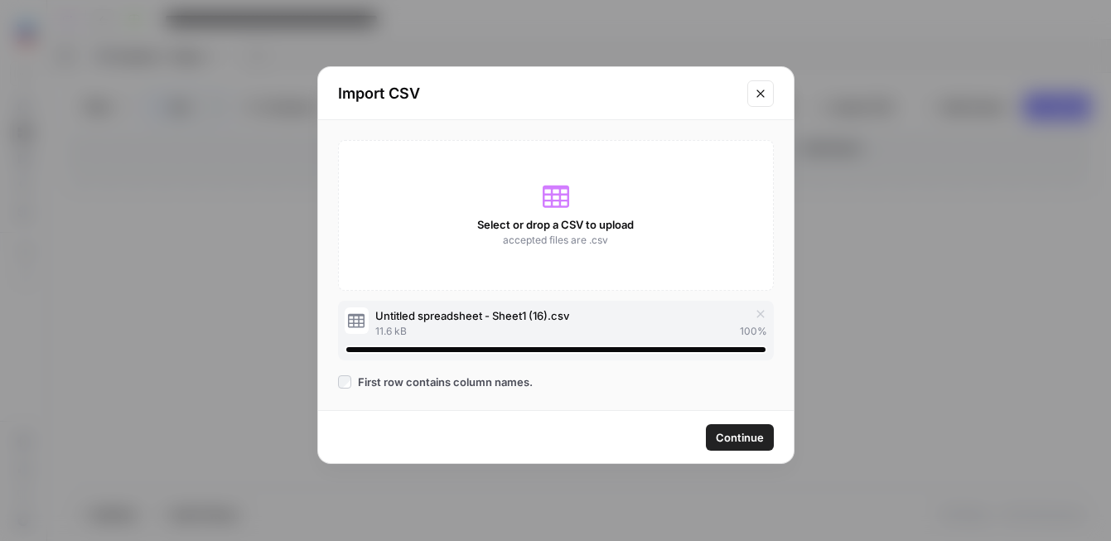
click at [736, 432] on span "Continue" at bounding box center [740, 437] width 48 height 17
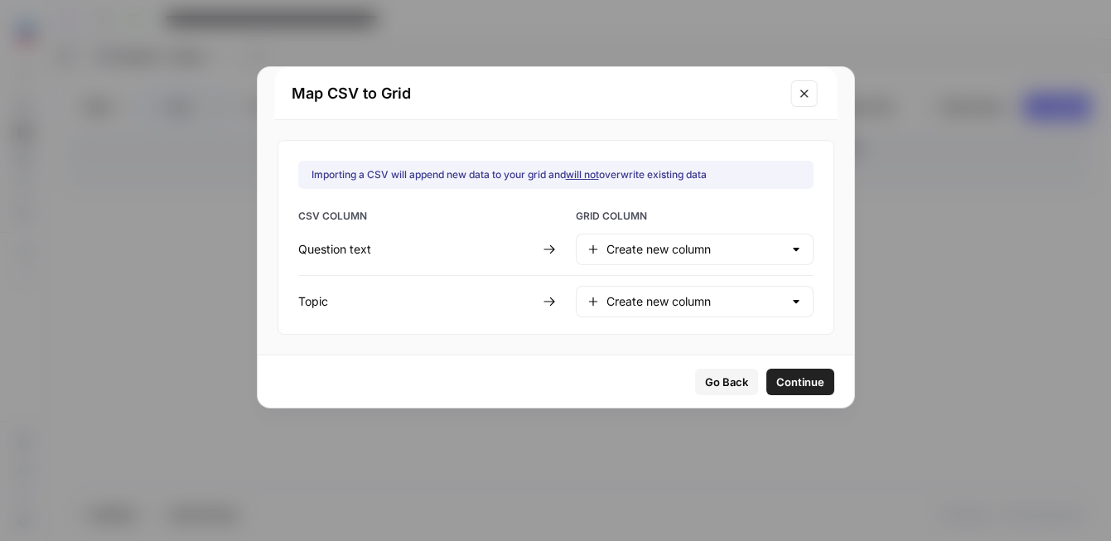
type input "Question text"
type input "Topic"
click at [776, 384] on span "Continue" at bounding box center [800, 382] width 48 height 17
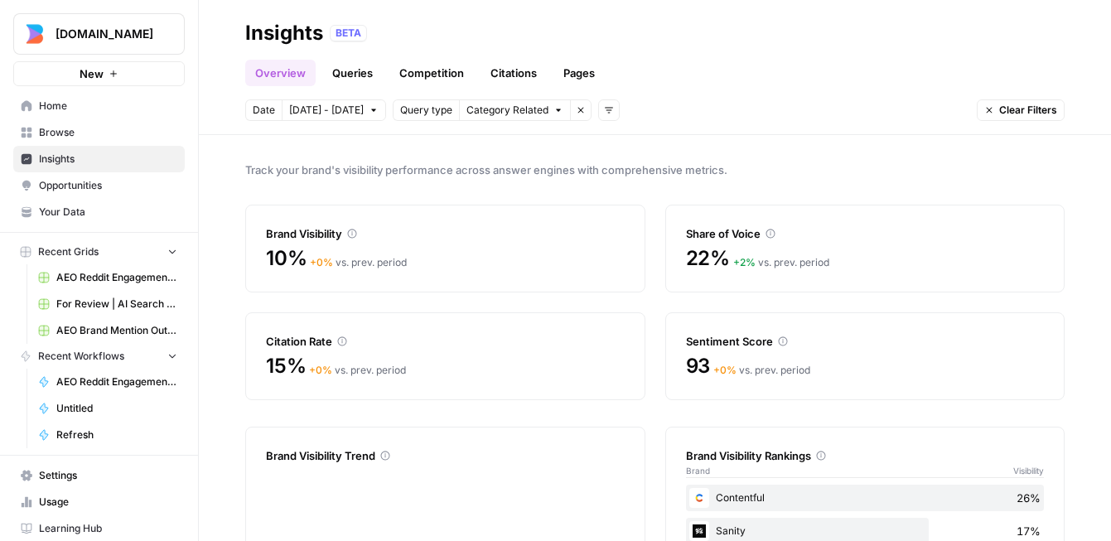
click at [112, 186] on span "Opportunities" at bounding box center [108, 185] width 138 height 15
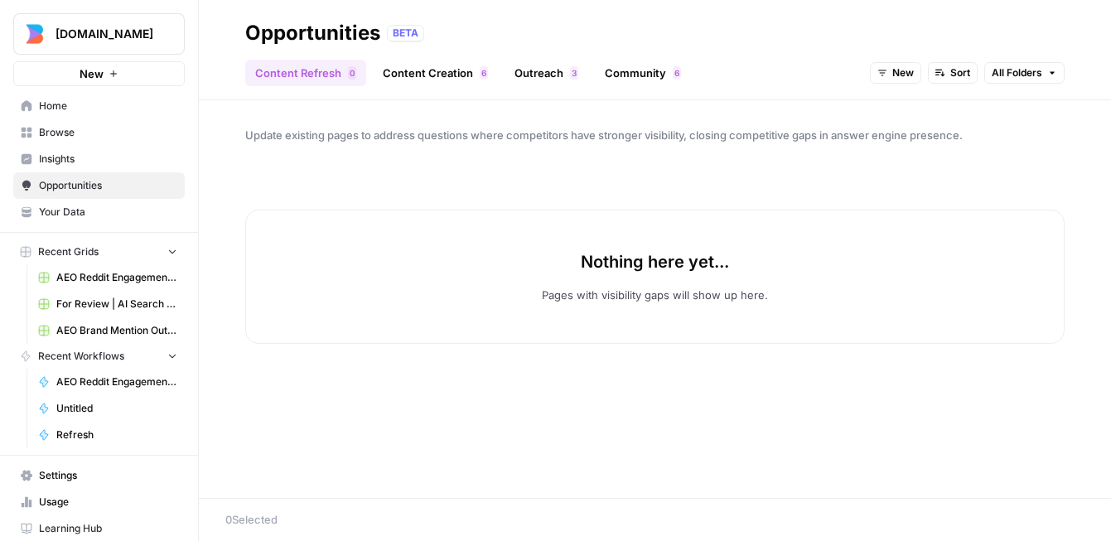
click at [406, 66] on link "Content Creation 6" at bounding box center [435, 73] width 125 height 27
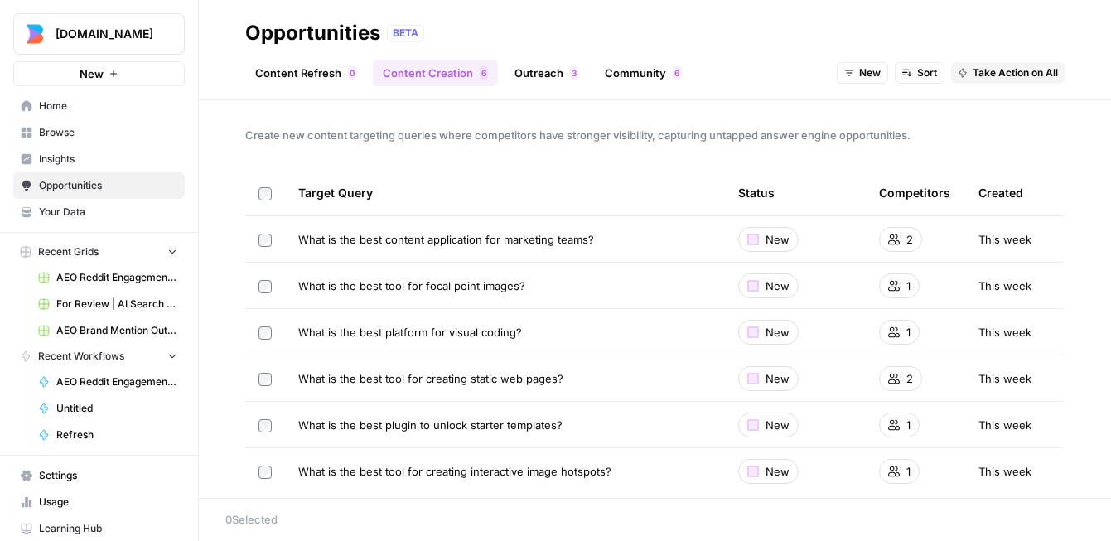
click at [904, 243] on div "2" at bounding box center [900, 239] width 43 height 25
click at [998, 239] on span "This week" at bounding box center [1004, 239] width 53 height 17
